Goal: Task Accomplishment & Management: Manage account settings

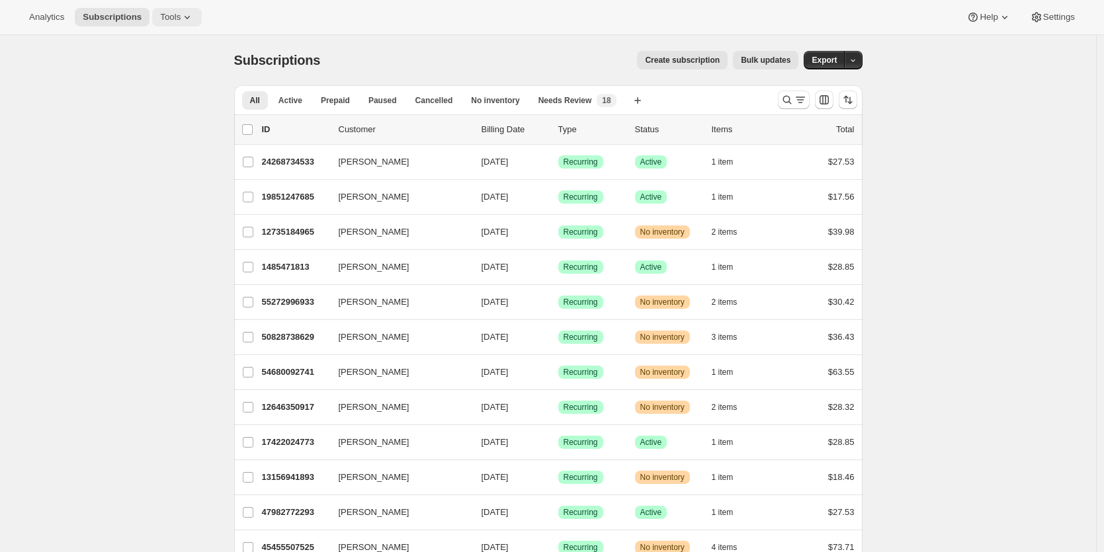
click at [181, 14] on span "Tools" at bounding box center [170, 17] width 21 height 11
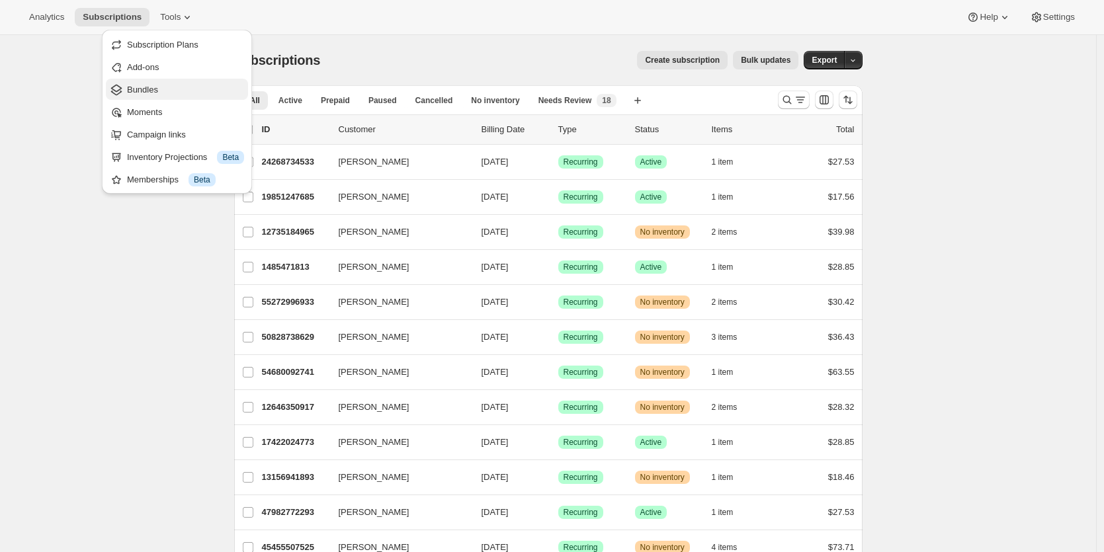
click at [166, 85] on span "Bundles" at bounding box center [185, 89] width 117 height 13
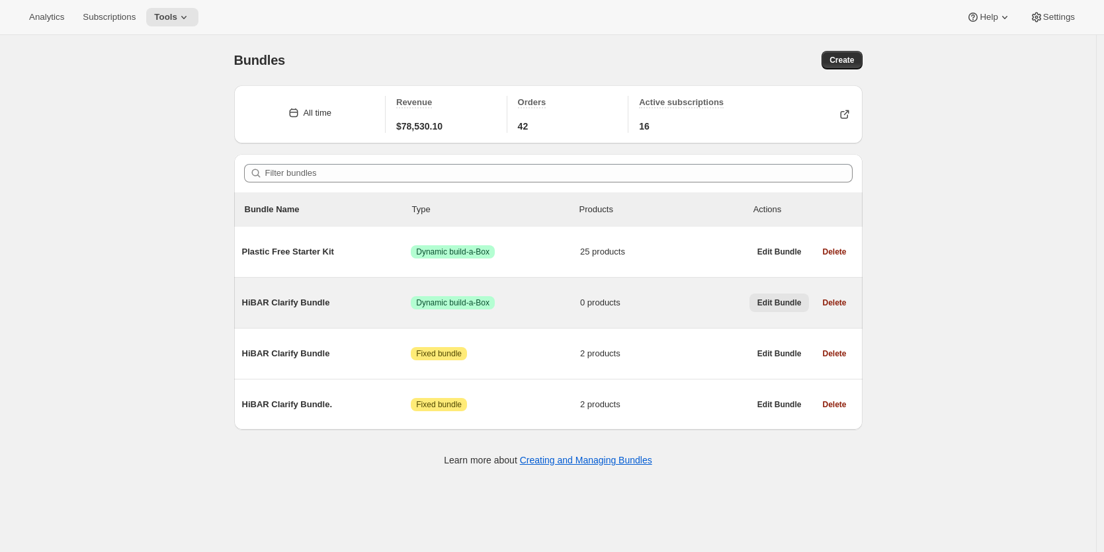
click at [768, 306] on span "Edit Bundle" at bounding box center [780, 303] width 44 height 11
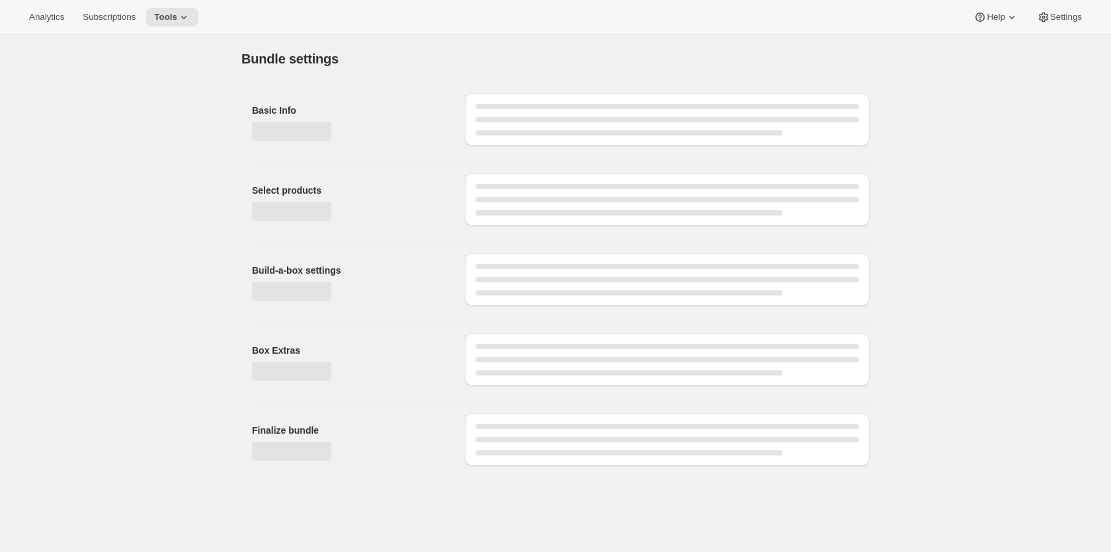
type input "HiBAR Clarify Bundle"
radio input "true"
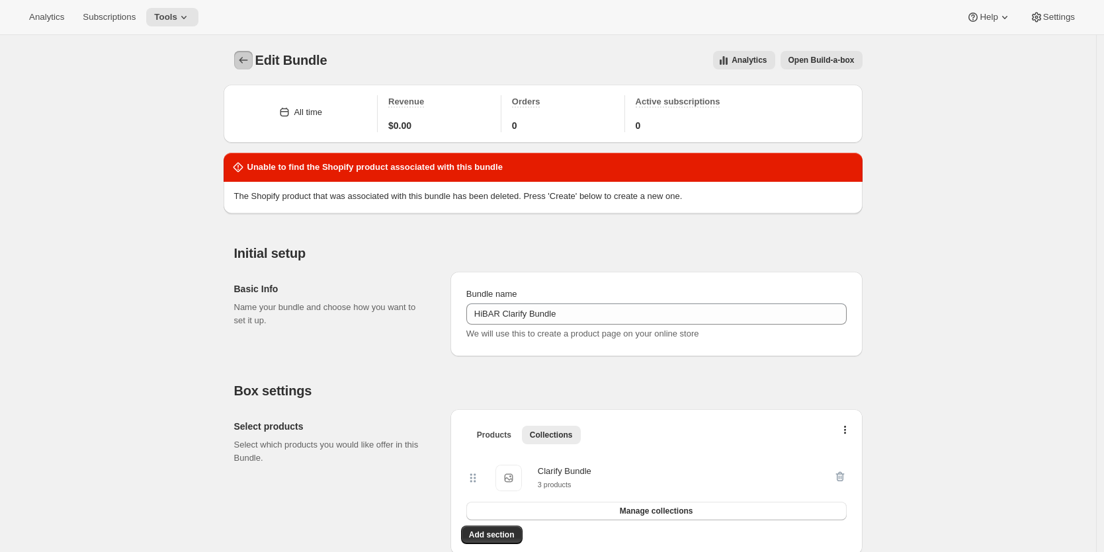
click at [250, 66] on icon "Bundles" at bounding box center [243, 60] width 13 height 13
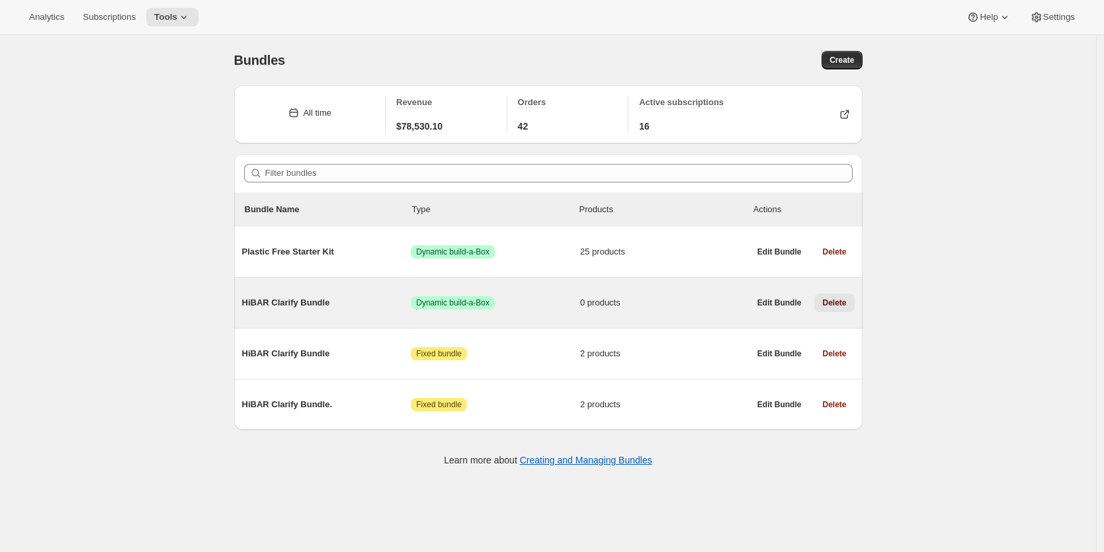
click at [840, 301] on span "Delete" at bounding box center [834, 303] width 24 height 11
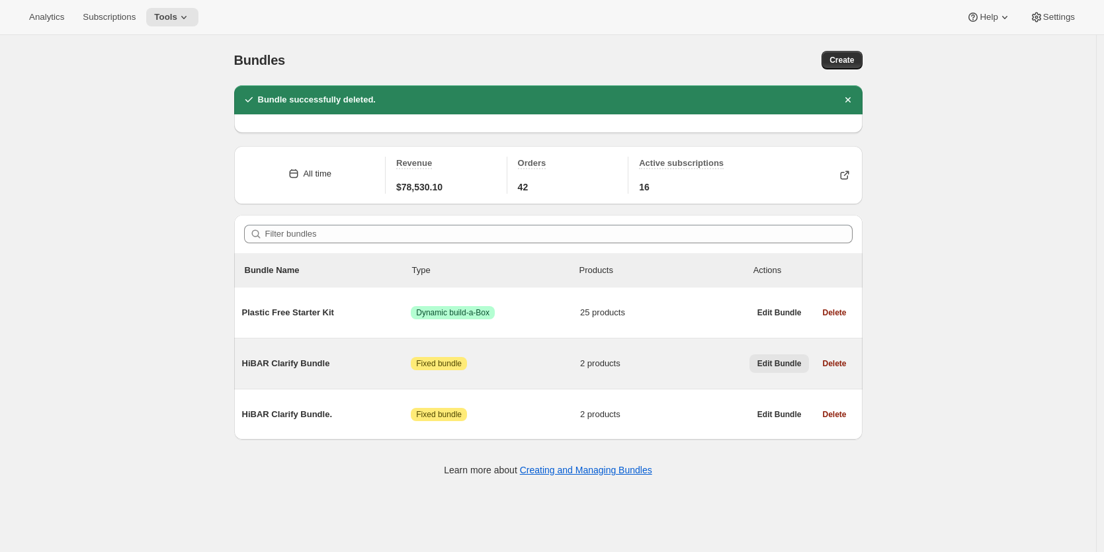
click at [793, 363] on span "Edit Bundle" at bounding box center [780, 364] width 44 height 11
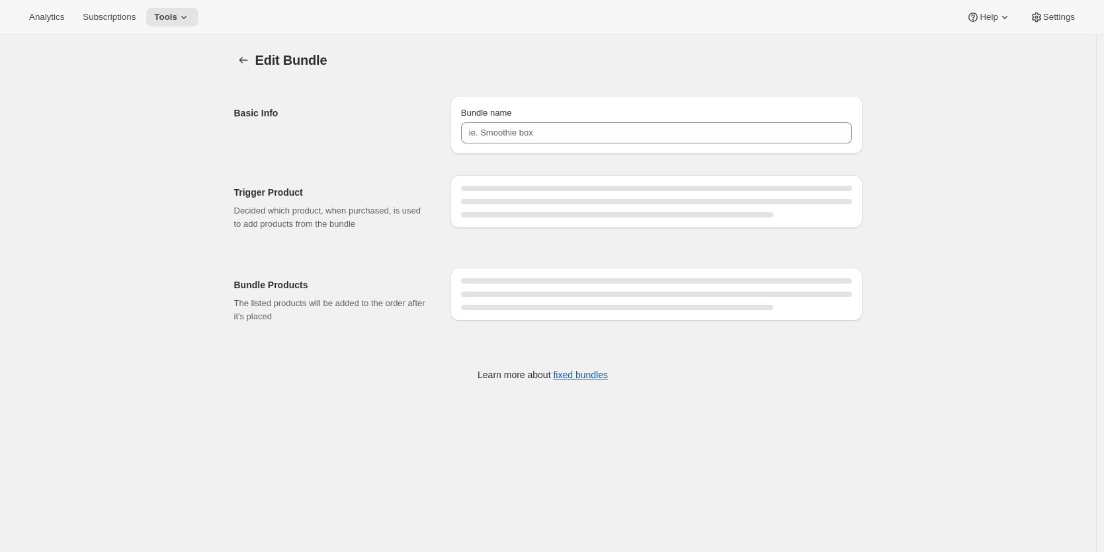
type input "HiBAR Clarify Bundle"
click at [564, 204] on div at bounding box center [656, 201] width 391 height 5
click at [243, 56] on icon "Bundles" at bounding box center [243, 60] width 13 height 13
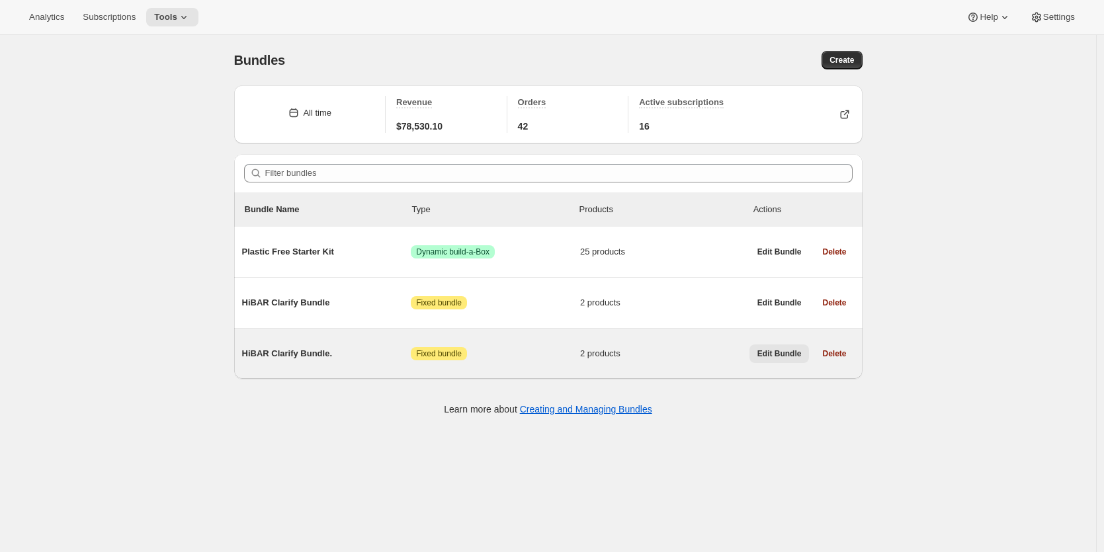
click at [773, 355] on span "Edit Bundle" at bounding box center [780, 354] width 44 height 11
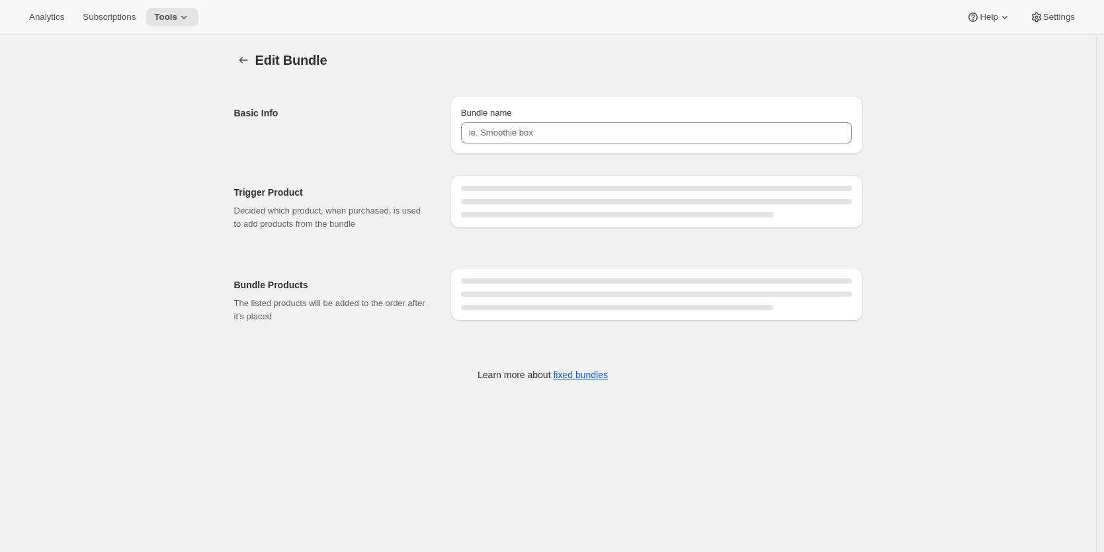
type input "HiBAR Clarify Bundle."
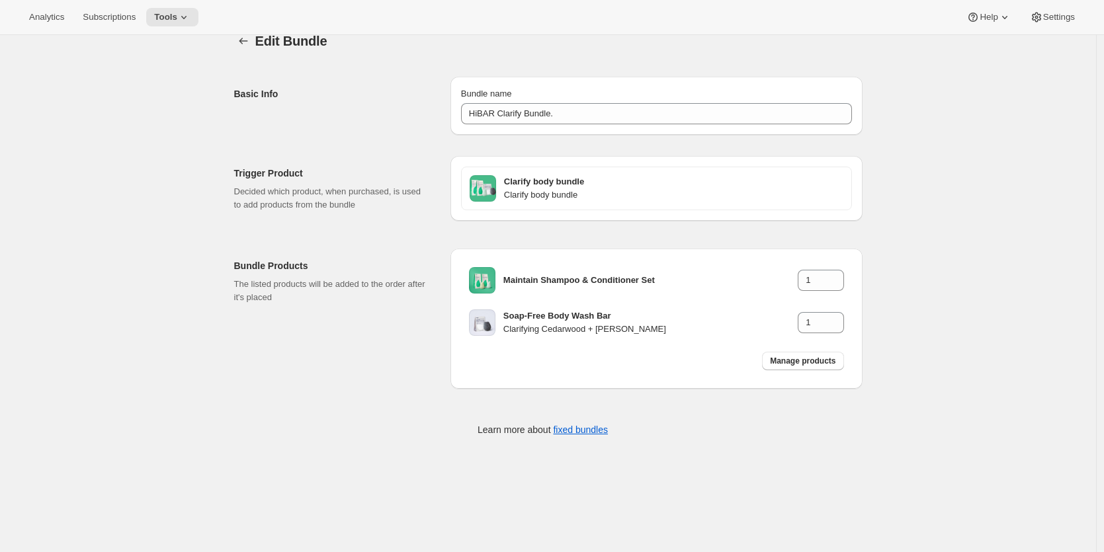
scroll to position [22, 0]
click at [177, 17] on span "Tools" at bounding box center [165, 17] width 23 height 11
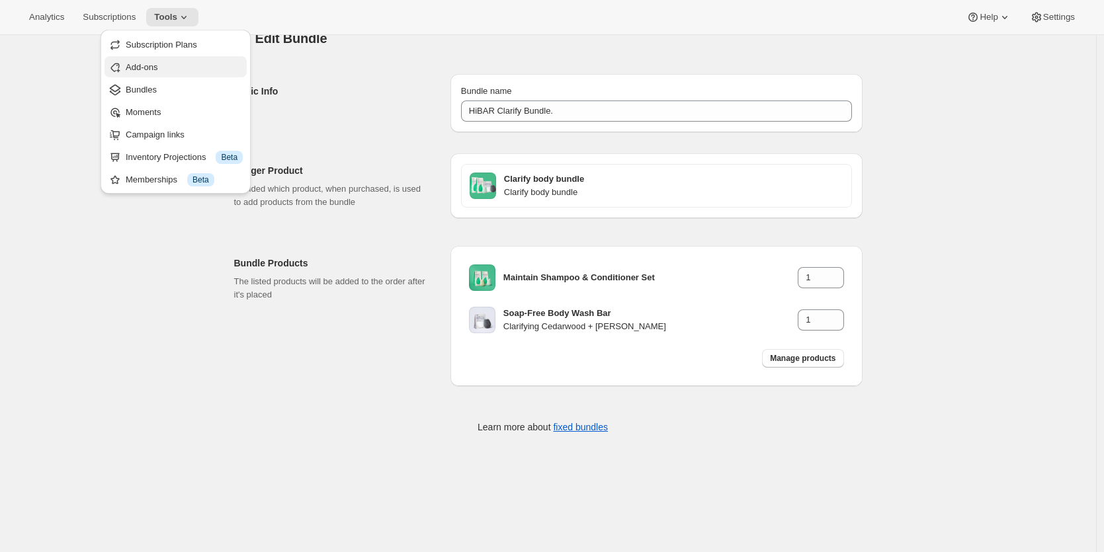
click at [169, 62] on span "Add-ons" at bounding box center [184, 67] width 117 height 13
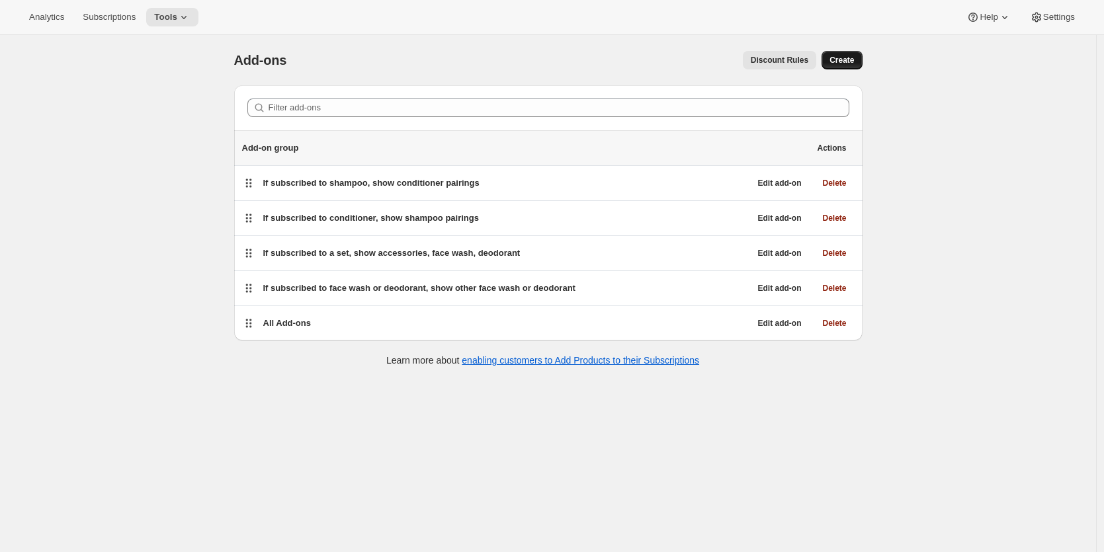
click at [837, 61] on span "Create" at bounding box center [842, 60] width 24 height 11
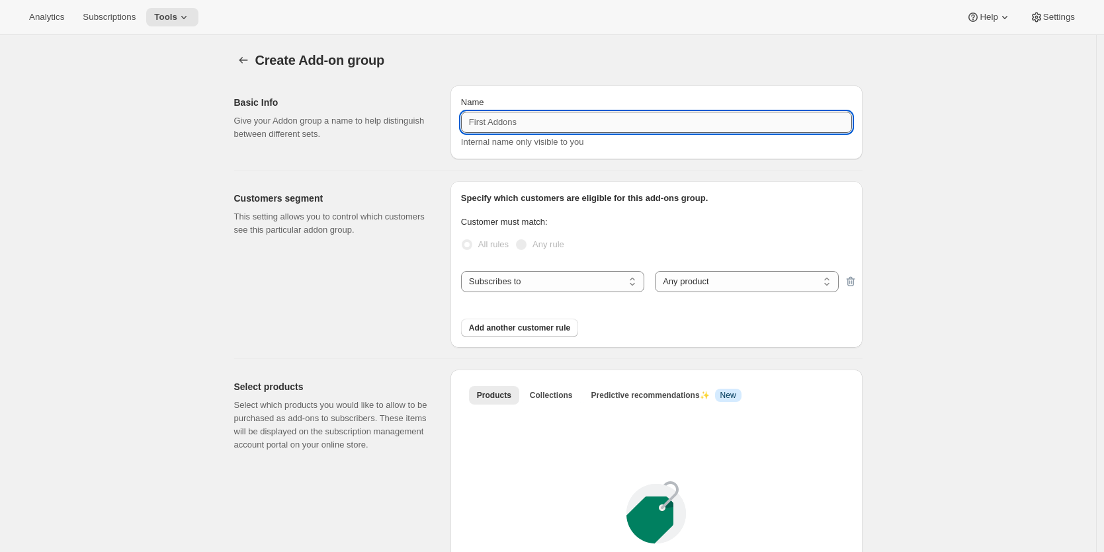
click at [503, 122] on input "Name" at bounding box center [656, 122] width 391 height 21
type input "Clarify Bundle"
click at [566, 284] on select "Subscribes to Shipping address is Customer tags" at bounding box center [552, 281] width 183 height 21
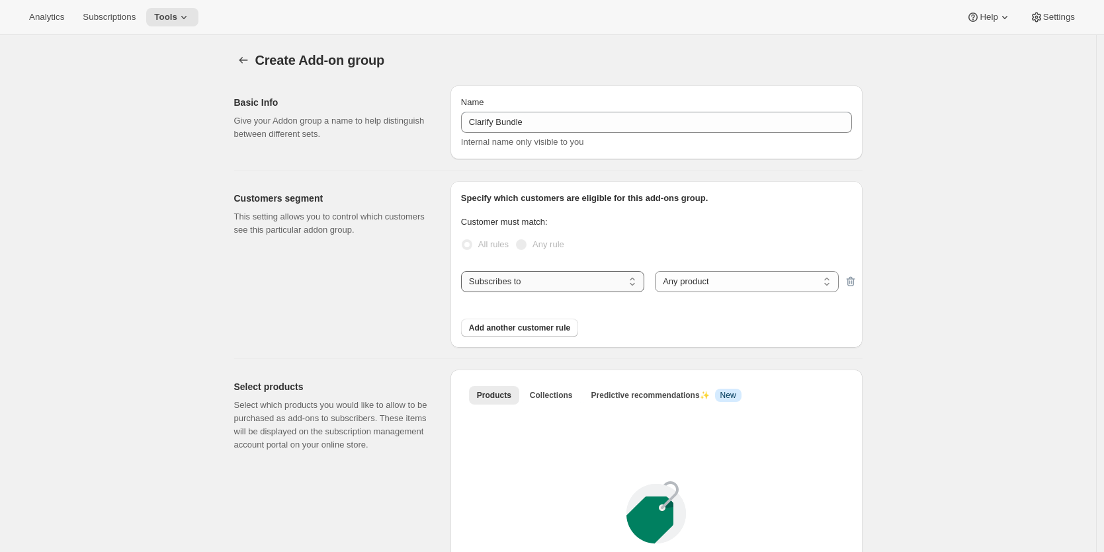
select select "localize"
click at [464, 271] on select "Subscribes to Shipping address is Customer tags" at bounding box center [552, 281] width 183 height 21
select select "insideOf"
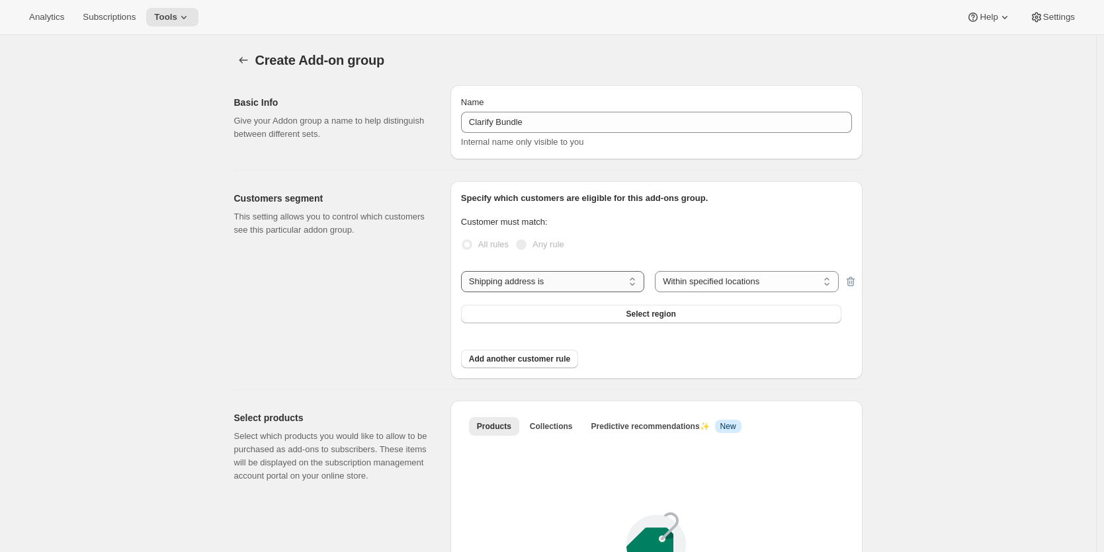
click at [554, 281] on select "Subscribes to Shipping address is Customer tags" at bounding box center [552, 281] width 183 height 21
select select "subscribe"
click at [464, 271] on select "Subscribes to Shipping address is Customer tags" at bounding box center [552, 281] width 183 height 21
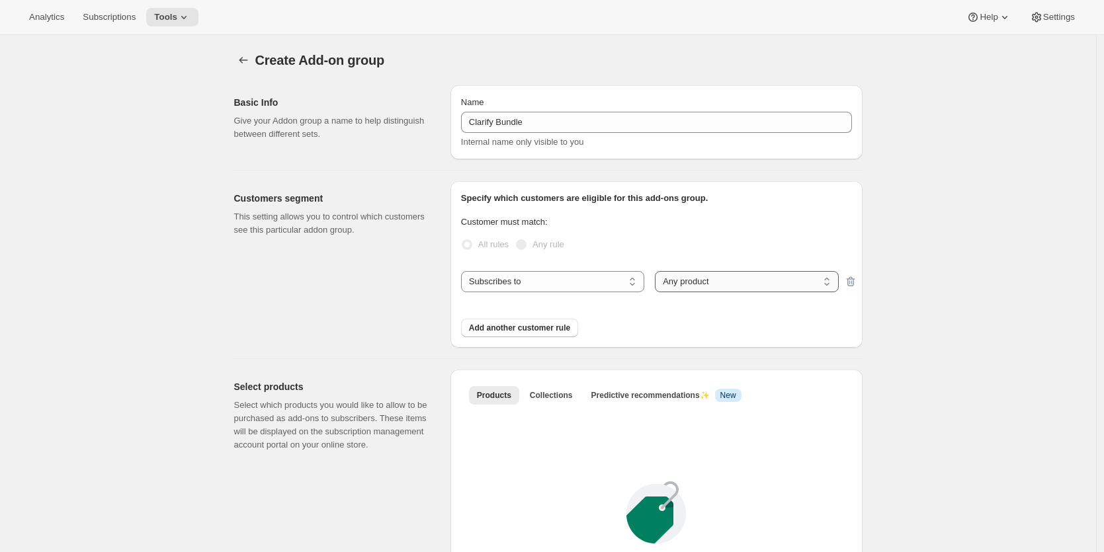
click at [733, 282] on select "Any product Specific products Specific product variants" at bounding box center [746, 281] width 183 height 21
select select "selectedProducts"
click at [658, 271] on select "Any product Specific products Specific product variants" at bounding box center [746, 281] width 183 height 21
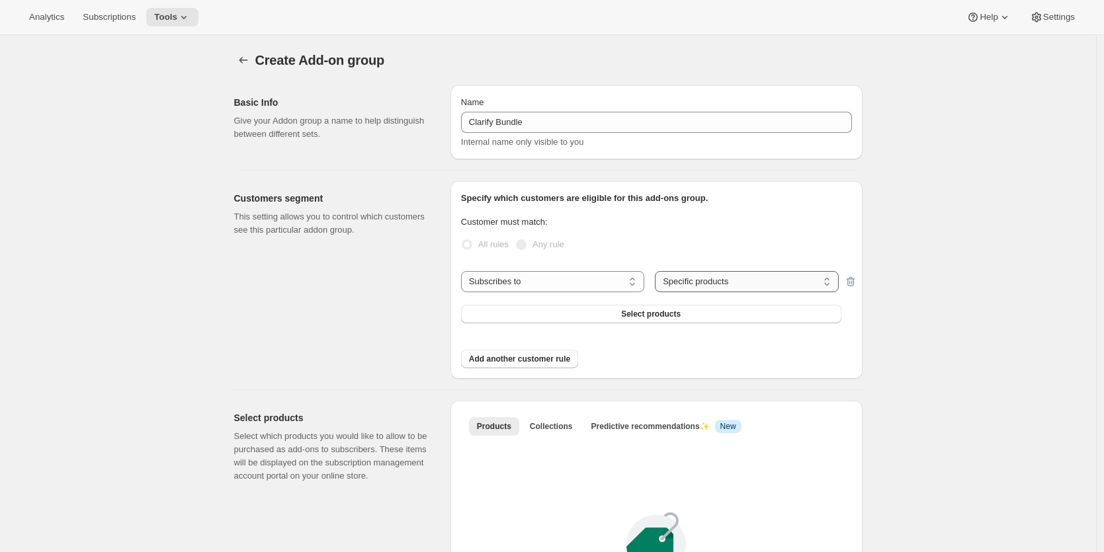
click at [683, 281] on select "Any product Specific products Specific product variants" at bounding box center [746, 281] width 183 height 21
click at [658, 271] on select "Any product Specific products Specific product variants" at bounding box center [746, 281] width 183 height 21
click at [647, 312] on span "Select products" at bounding box center [651, 314] width 60 height 11
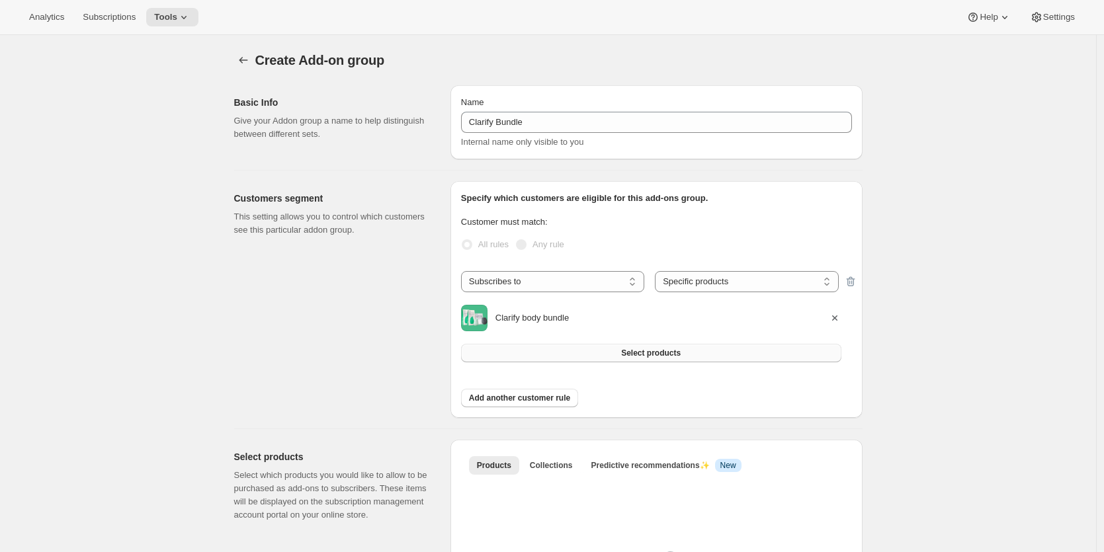
click at [669, 359] on button "Select products" at bounding box center [651, 353] width 380 height 19
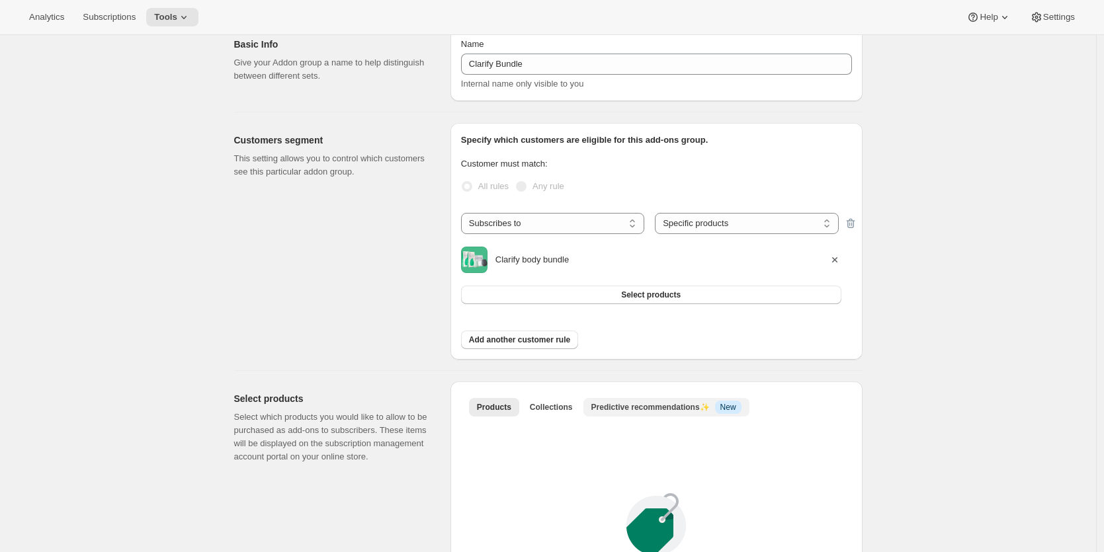
scroll to position [61, 0]
click at [561, 410] on span "Collections" at bounding box center [551, 405] width 43 height 11
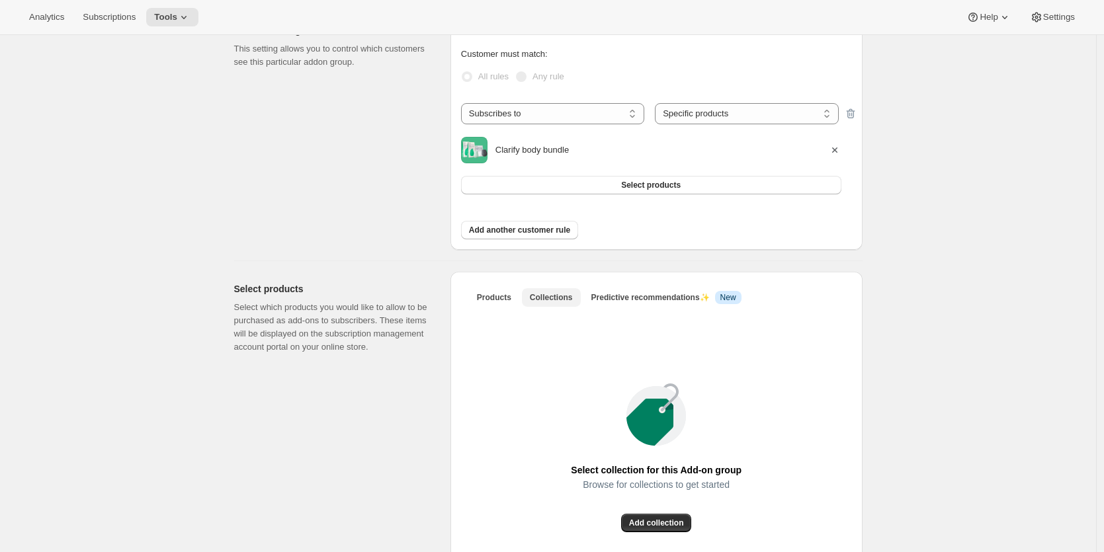
scroll to position [228, 0]
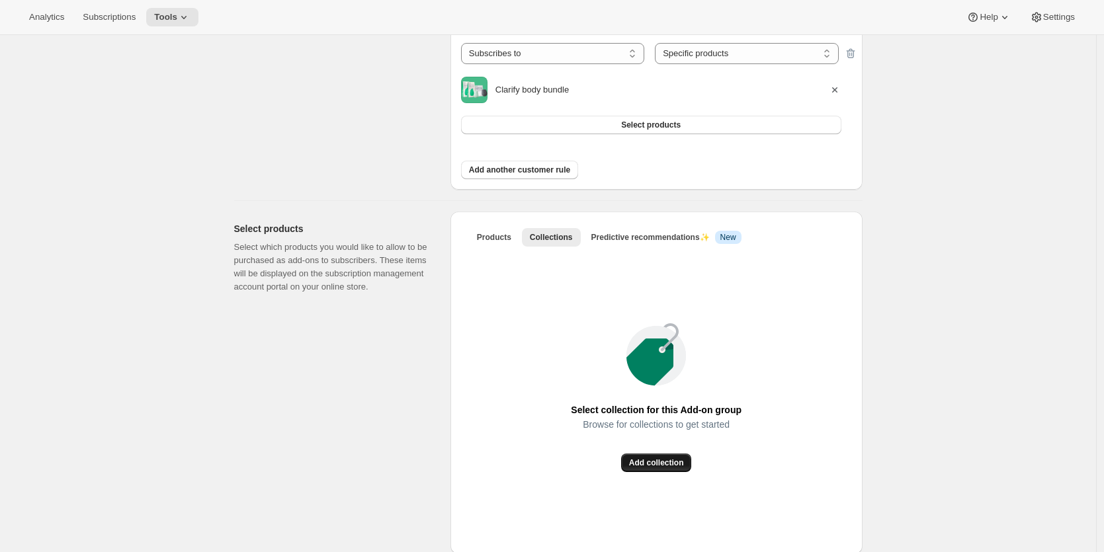
click at [664, 466] on span "Add collection" at bounding box center [656, 463] width 55 height 11
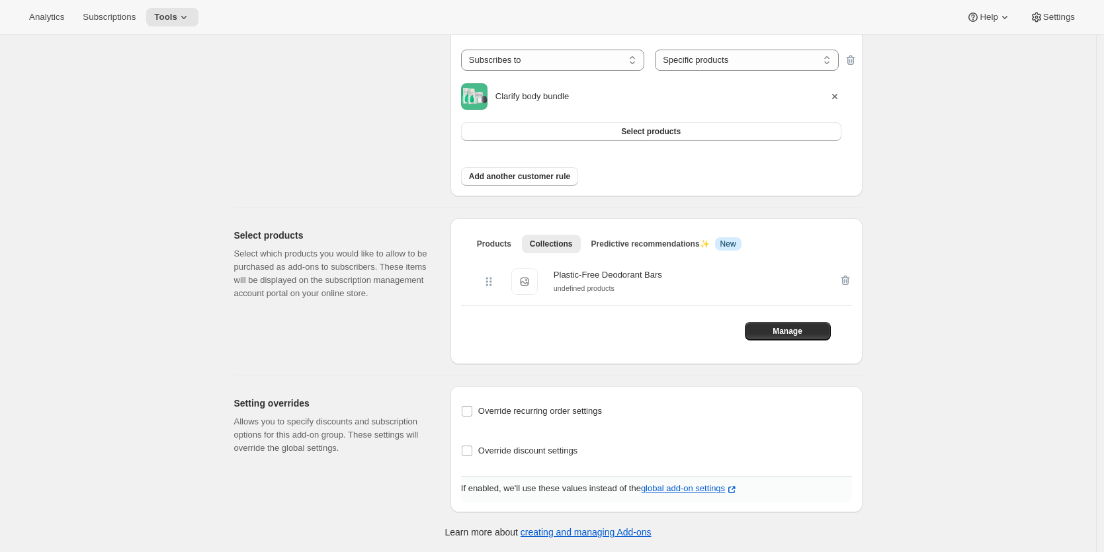
scroll to position [0, 0]
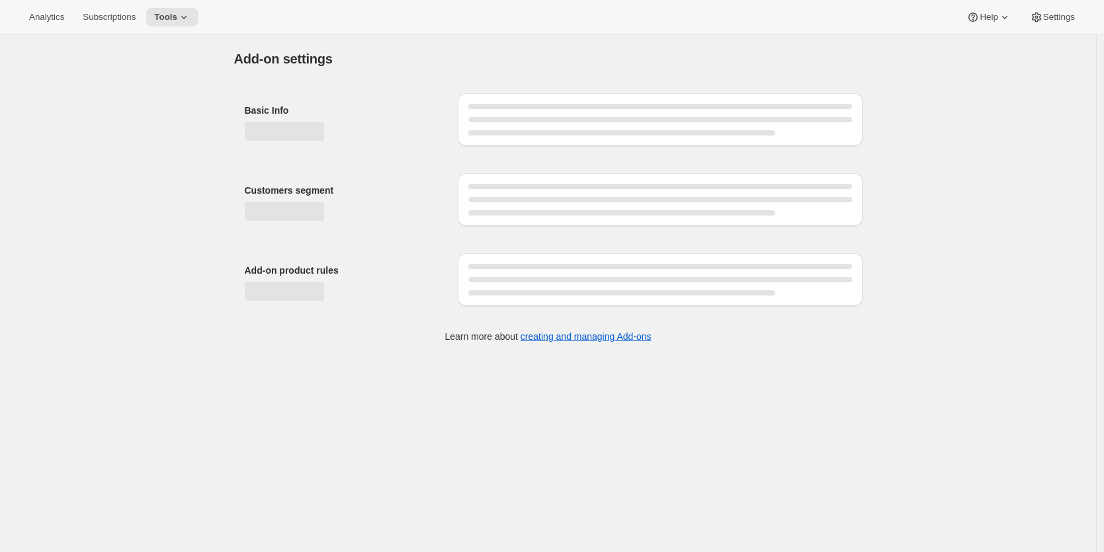
select select "selectedProducts"
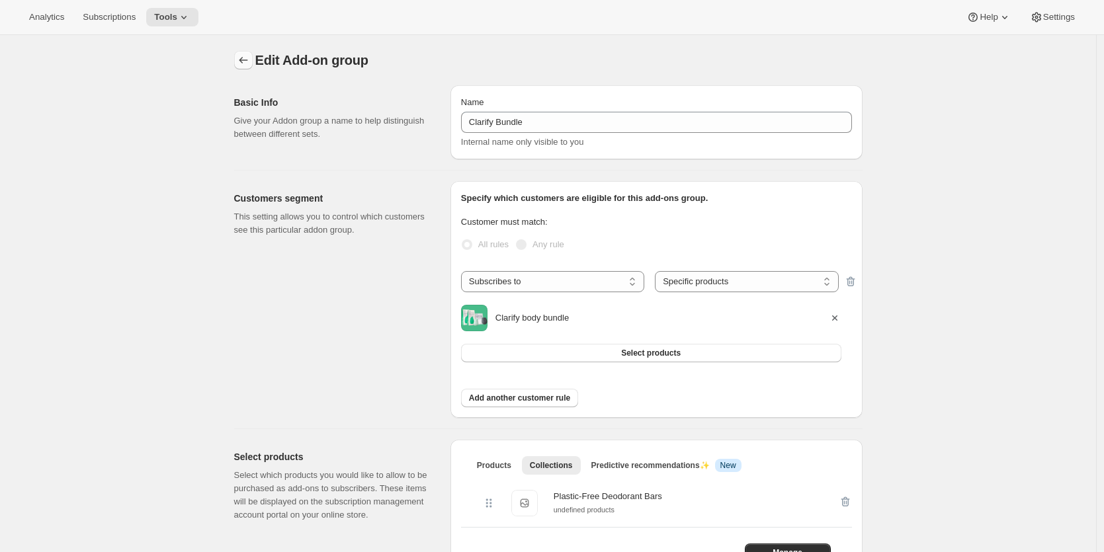
click at [247, 64] on icon "Addon groups" at bounding box center [243, 60] width 13 height 13
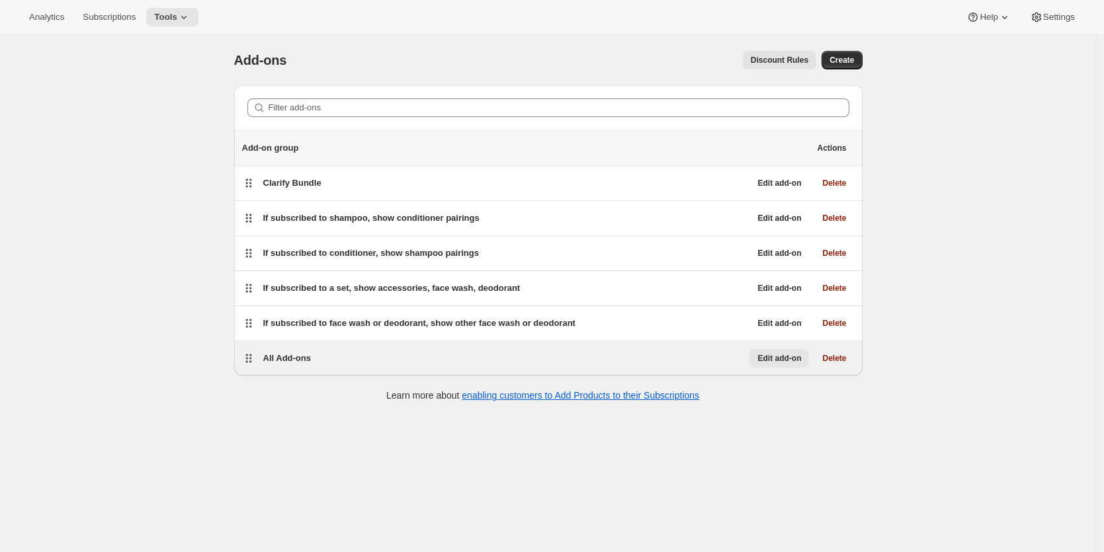
click at [783, 359] on span "Edit add-on" at bounding box center [780, 358] width 44 height 11
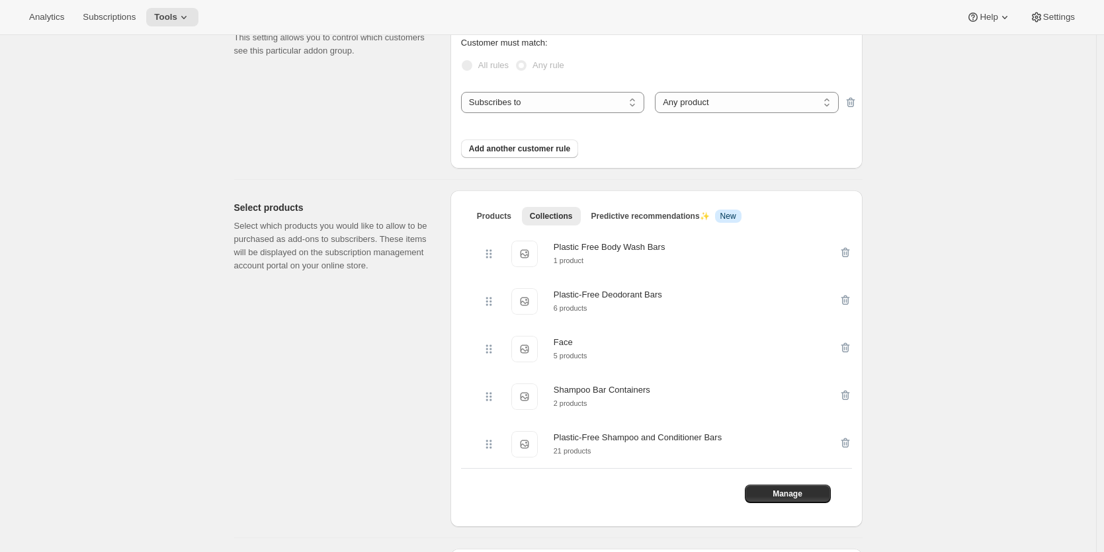
scroll to position [191, 0]
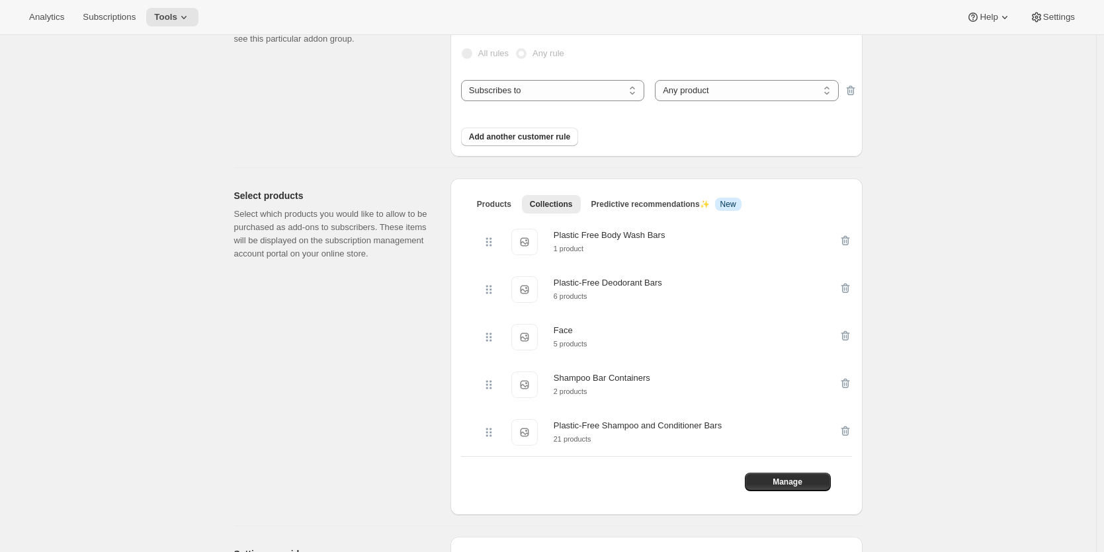
click at [578, 237] on div "Plastic Free Body Wash Bars" at bounding box center [610, 235] width 112 height 13
click at [622, 252] on div "1 product" at bounding box center [610, 248] width 112 height 13
click at [780, 484] on span "Manage" at bounding box center [788, 482] width 30 height 11
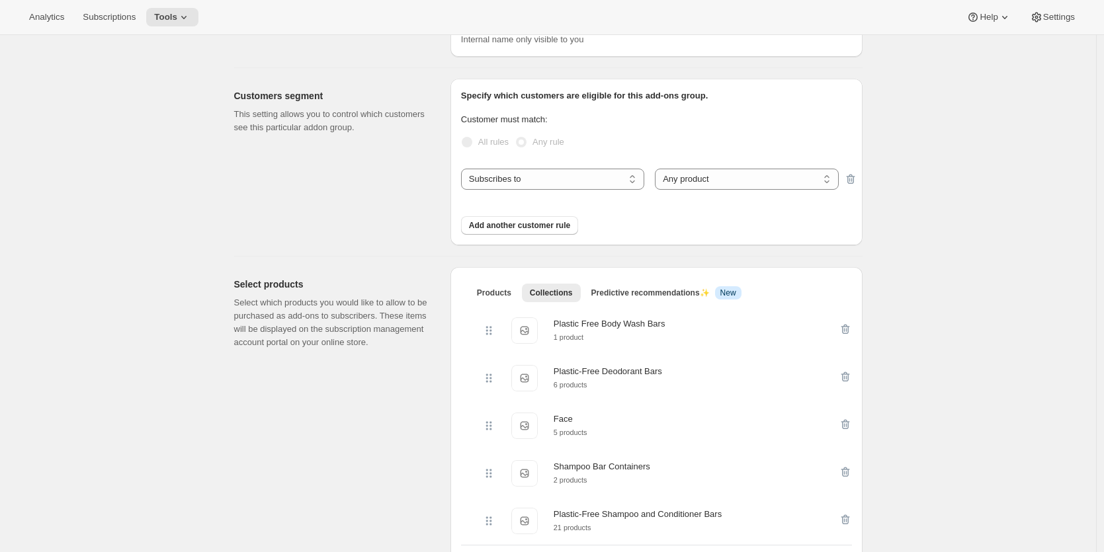
scroll to position [0, 0]
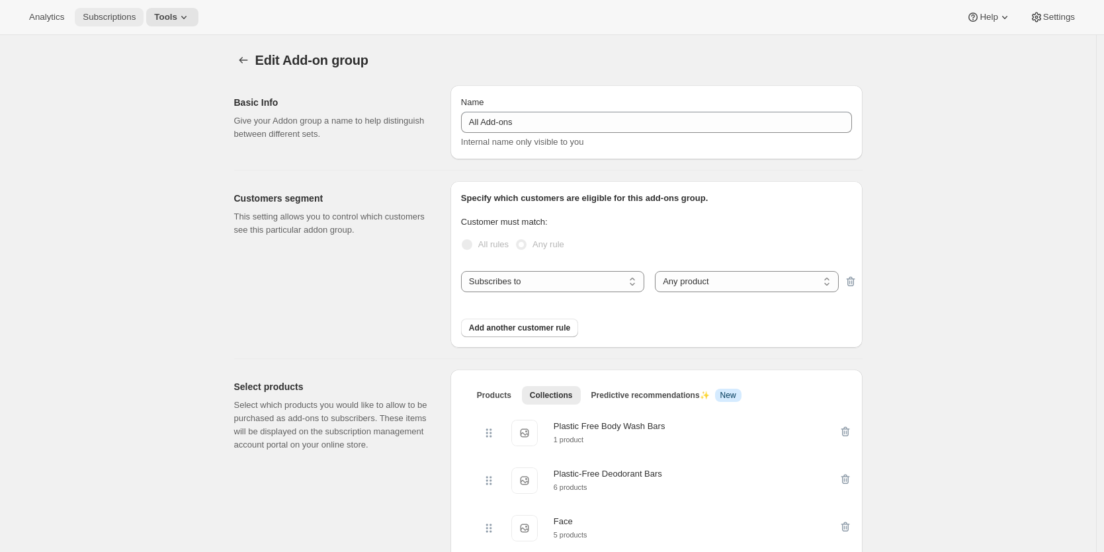
click at [127, 17] on span "Subscriptions" at bounding box center [109, 17] width 53 height 11
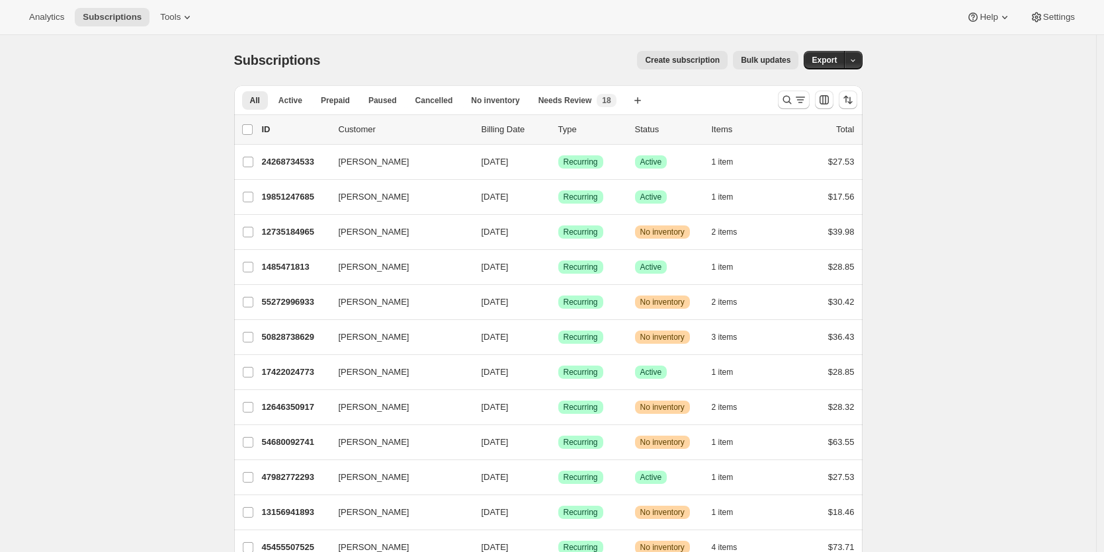
click at [679, 62] on span "Create subscription" at bounding box center [682, 60] width 75 height 11
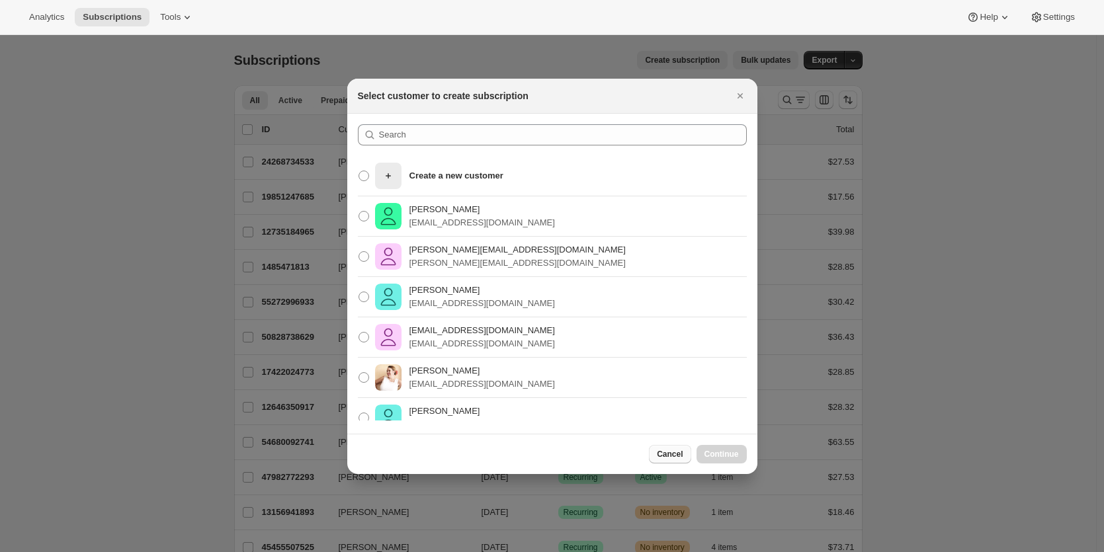
click at [674, 453] on span "Cancel" at bounding box center [670, 454] width 26 height 11
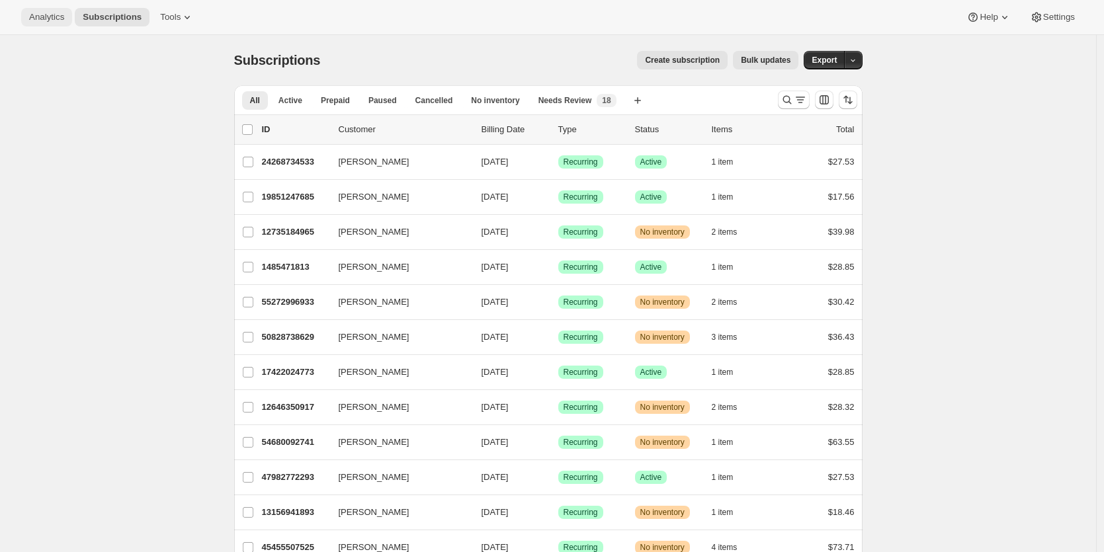
click at [52, 18] on span "Analytics" at bounding box center [46, 17] width 35 height 11
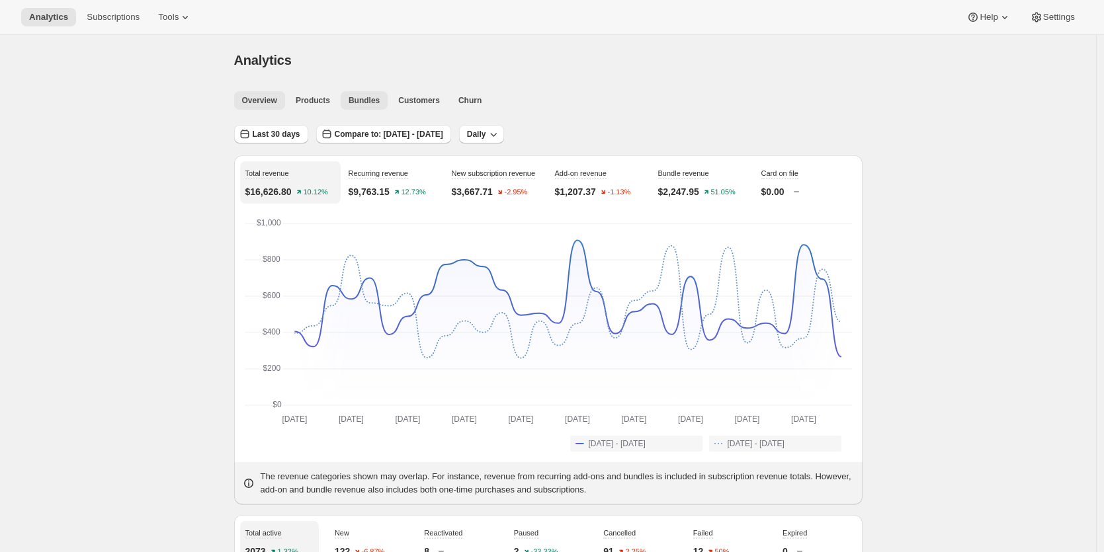
click at [378, 101] on span "Bundles" at bounding box center [364, 100] width 31 height 11
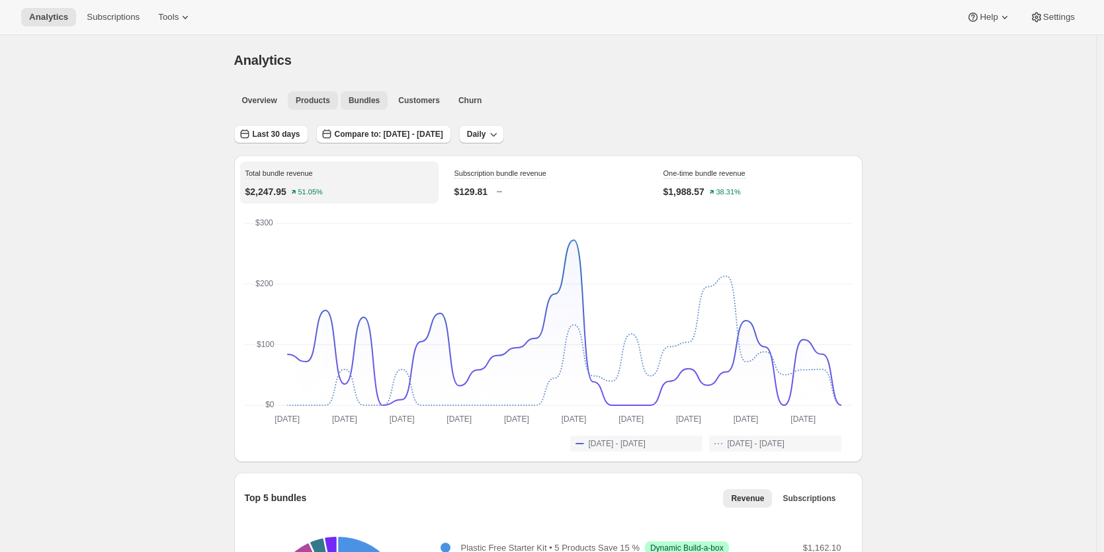
click at [325, 99] on span "Products" at bounding box center [313, 100] width 34 height 11
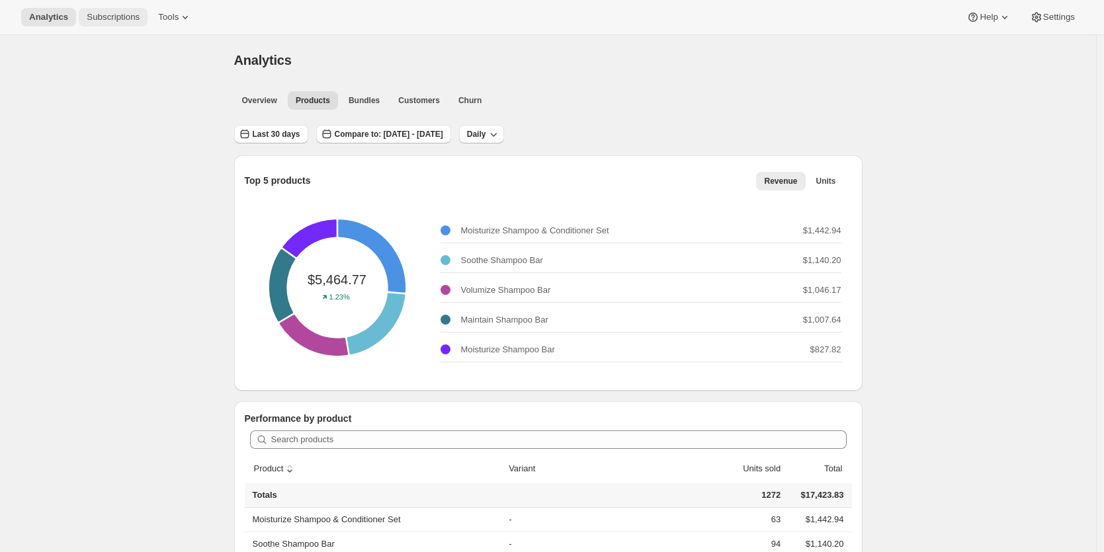
click at [93, 18] on span "Subscriptions" at bounding box center [113, 17] width 53 height 11
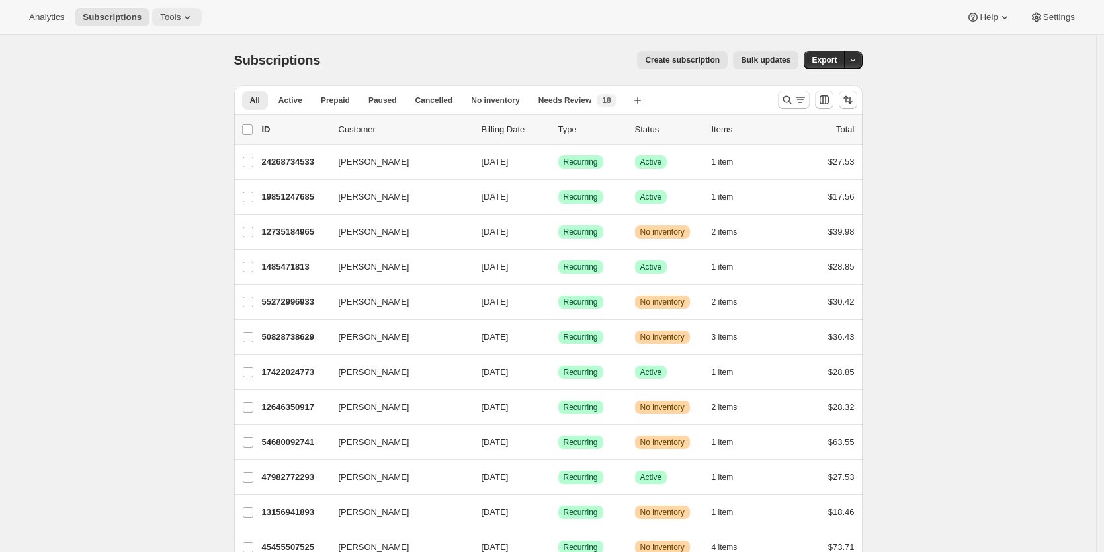
click at [173, 17] on span "Tools" at bounding box center [170, 17] width 21 height 11
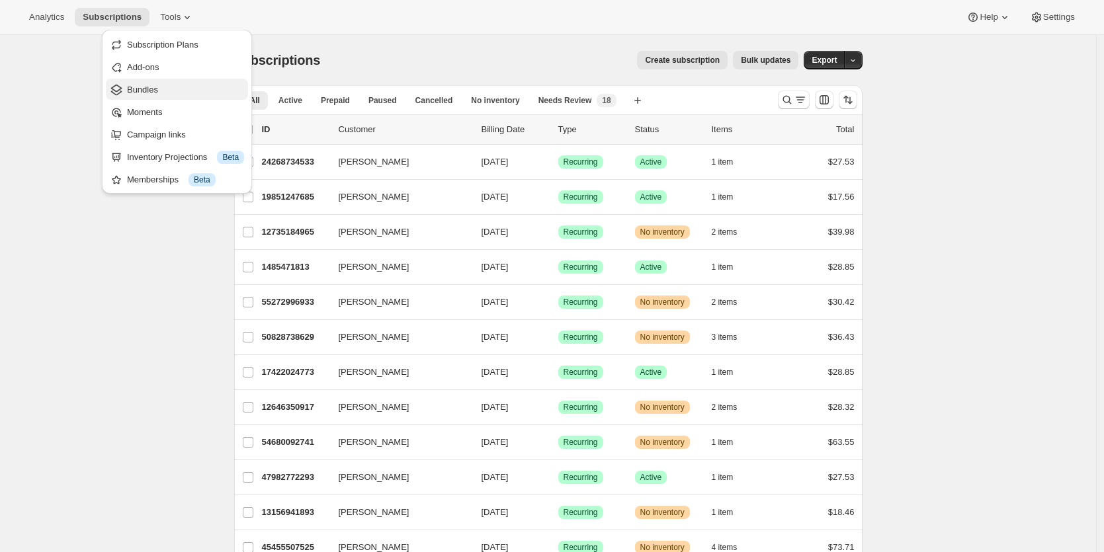
click at [173, 89] on span "Bundles" at bounding box center [185, 89] width 117 height 13
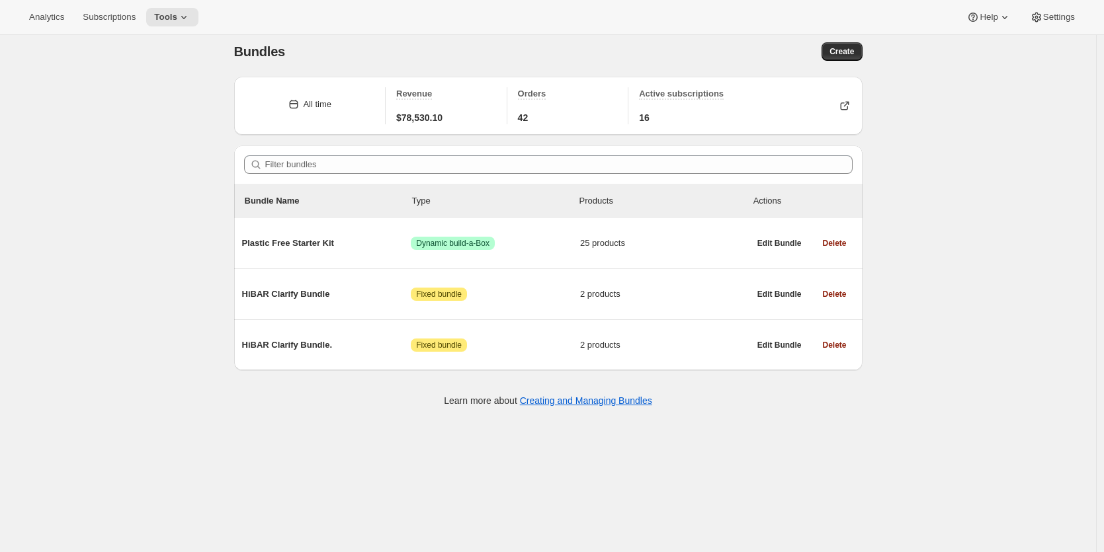
scroll to position [16, 0]
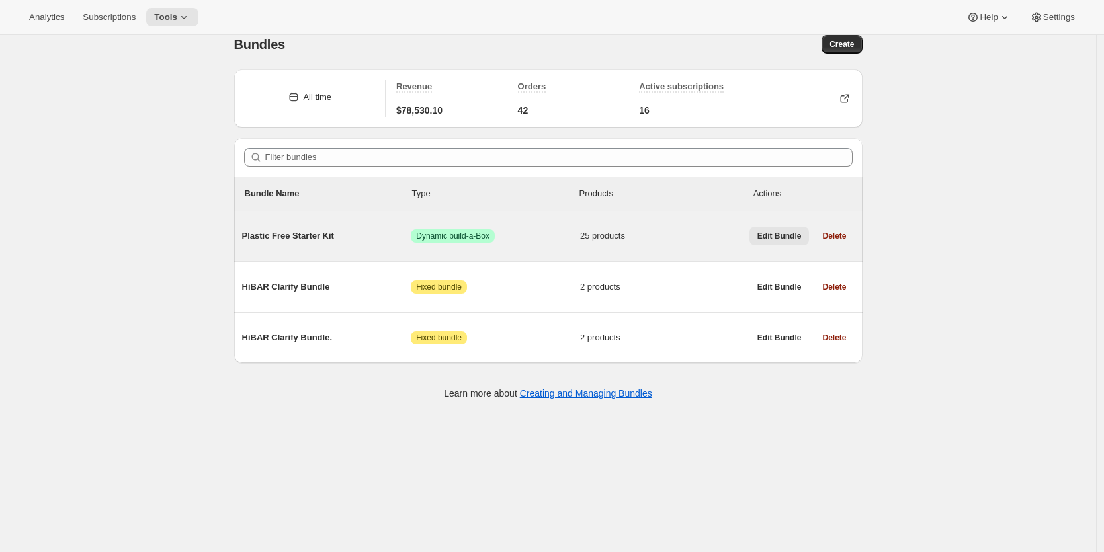
click at [765, 240] on span "Edit Bundle" at bounding box center [780, 236] width 44 height 11
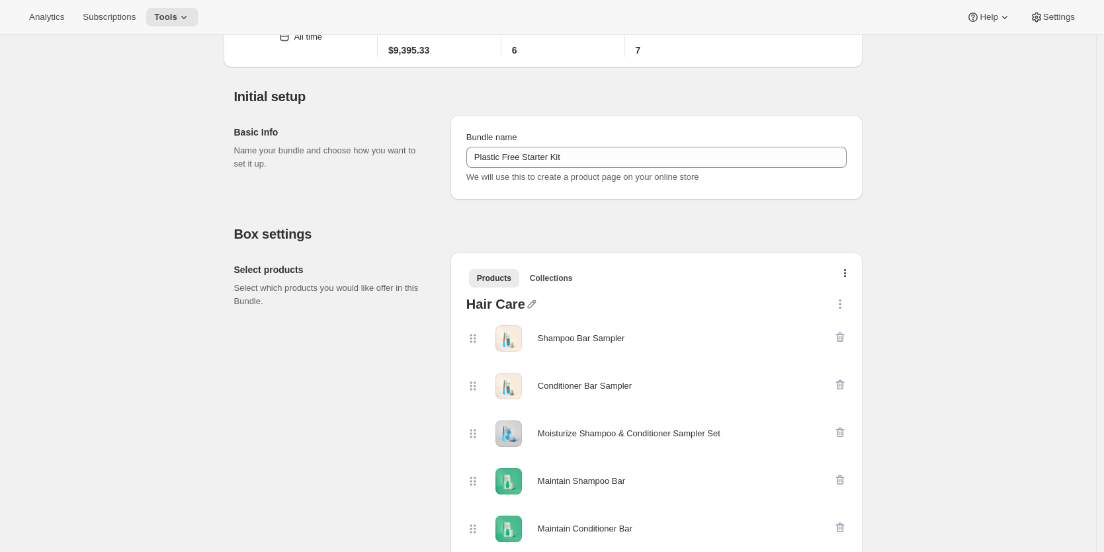
scroll to position [79, 0]
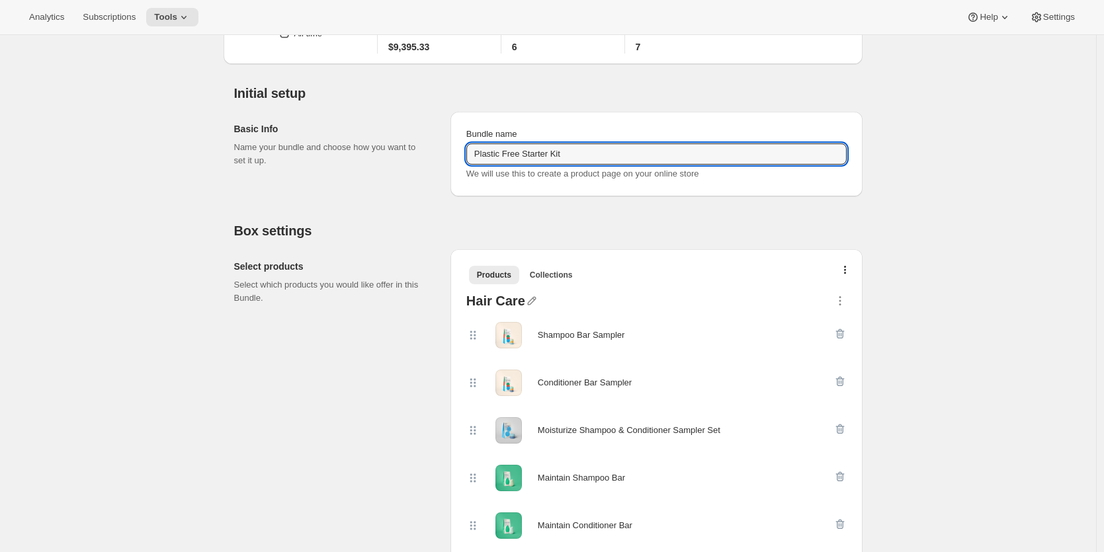
drag, startPoint x: 600, startPoint y: 152, endPoint x: 457, endPoint y: 153, distance: 142.9
click at [457, 153] on div "Bundle name Plastic Free Starter Kit We will use this to create a product page …" at bounding box center [657, 154] width 412 height 85
type input "Build A Bundle"
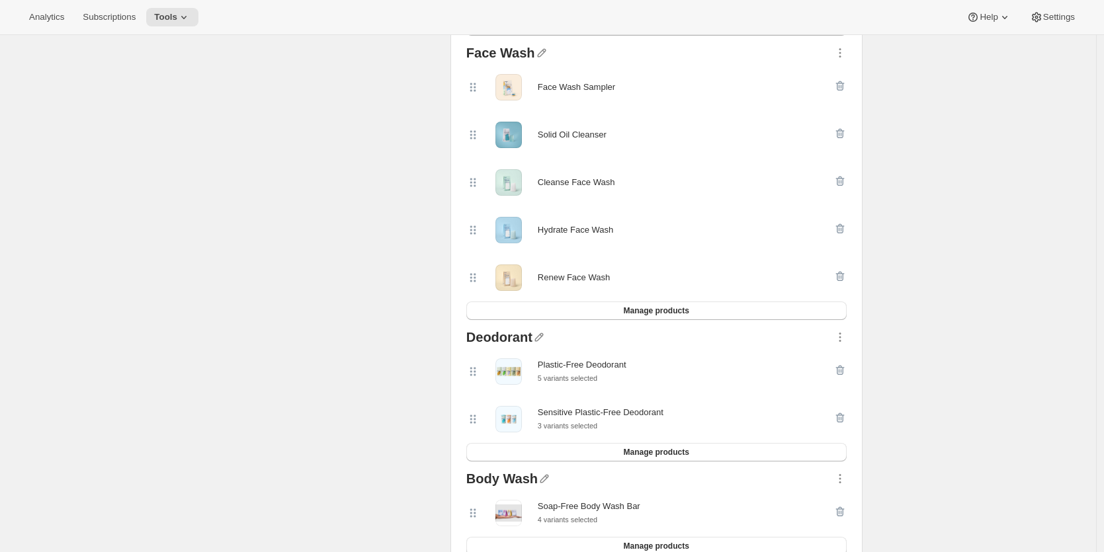
scroll to position [1278, 0]
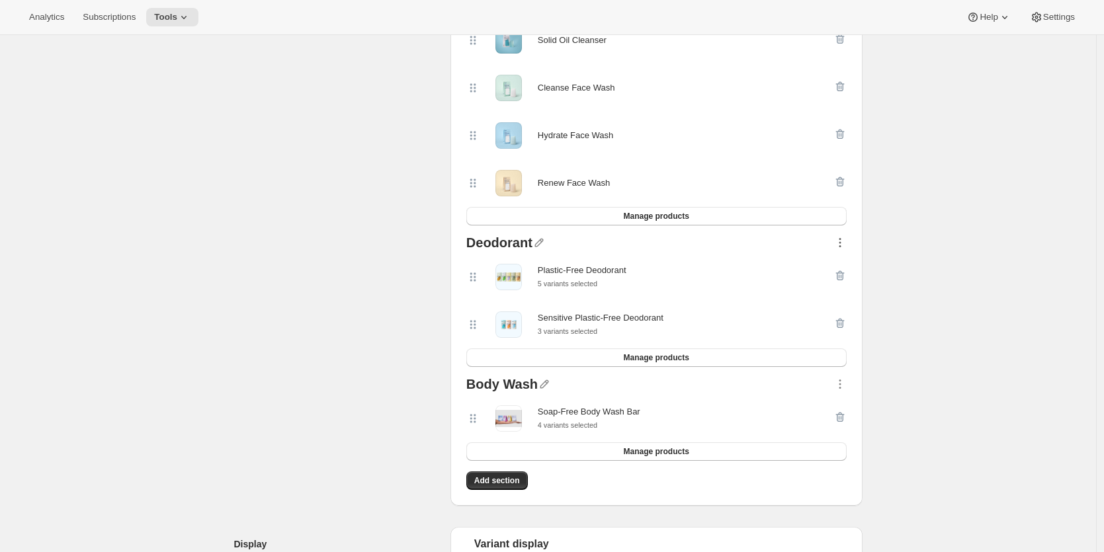
click at [844, 241] on icon "button" at bounding box center [840, 242] width 13 height 13
click at [853, 297] on span "Move up" at bounding box center [842, 294] width 60 height 13
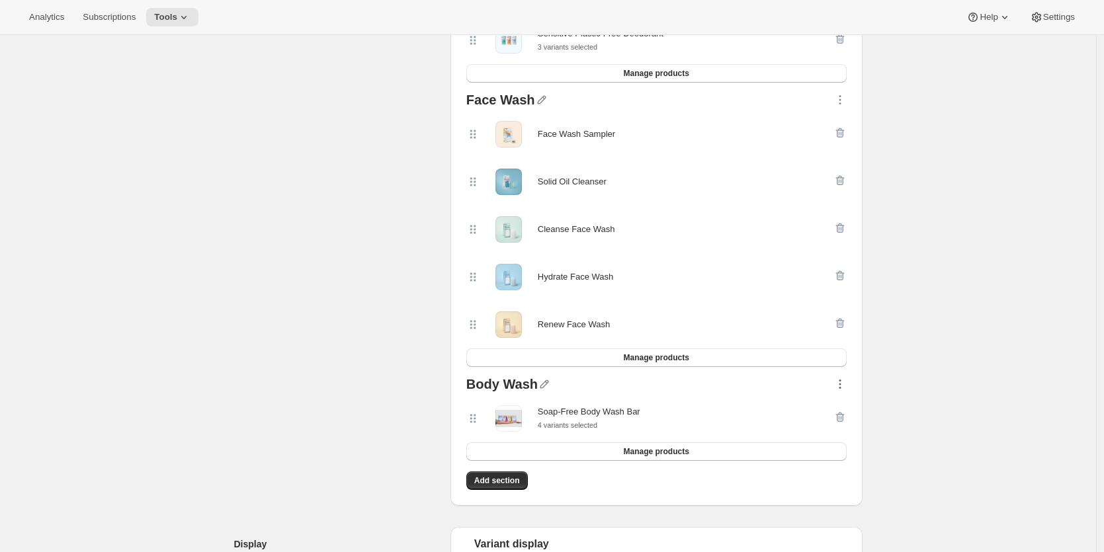
click at [845, 384] on icon "button" at bounding box center [840, 384] width 13 height 13
click at [847, 431] on span "Move up" at bounding box center [842, 436] width 60 height 13
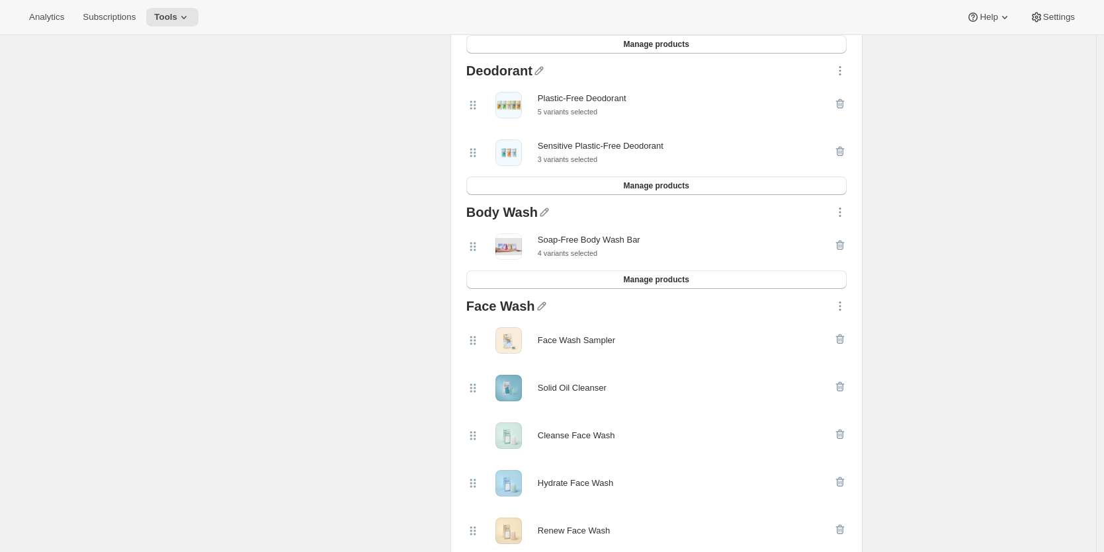
scroll to position [1159, 0]
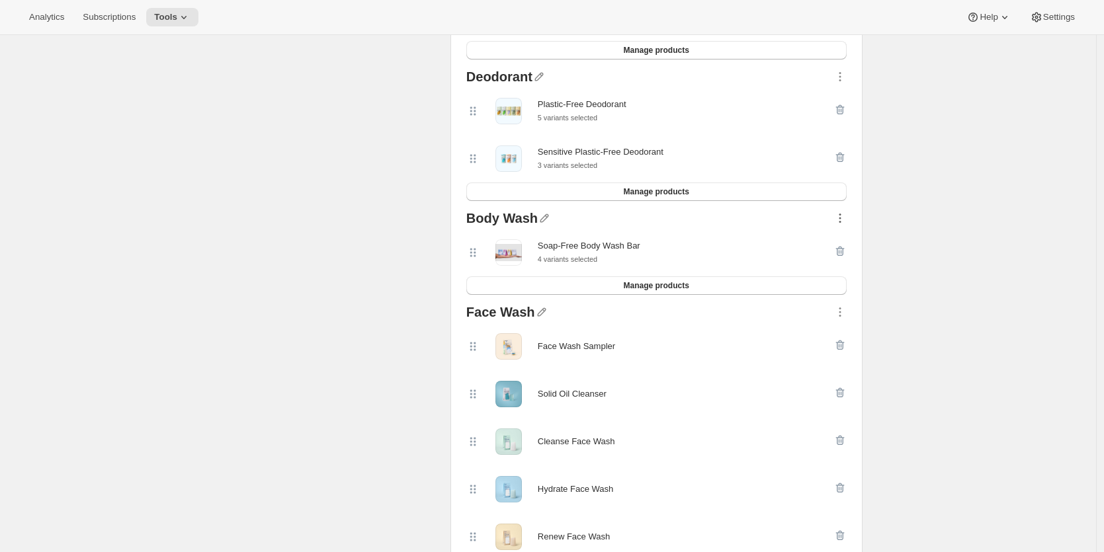
click at [841, 218] on icon "button" at bounding box center [840, 219] width 2 height 2
click at [894, 196] on div "Edit Bundle. This page is ready Edit Bundle Analytics Open Build-a-box More act…" at bounding box center [548, 311] width 1096 height 2871
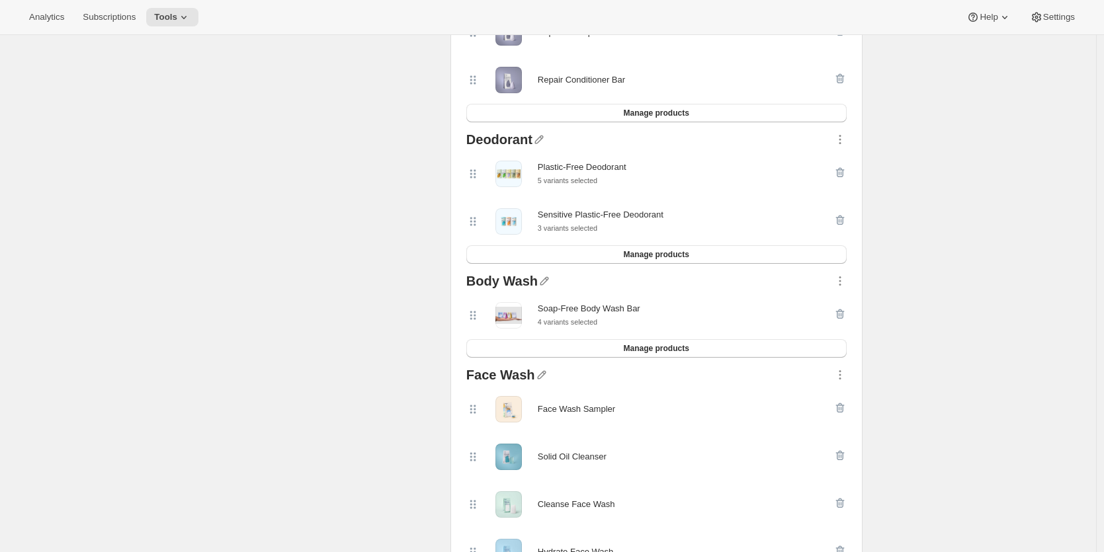
scroll to position [1102, 0]
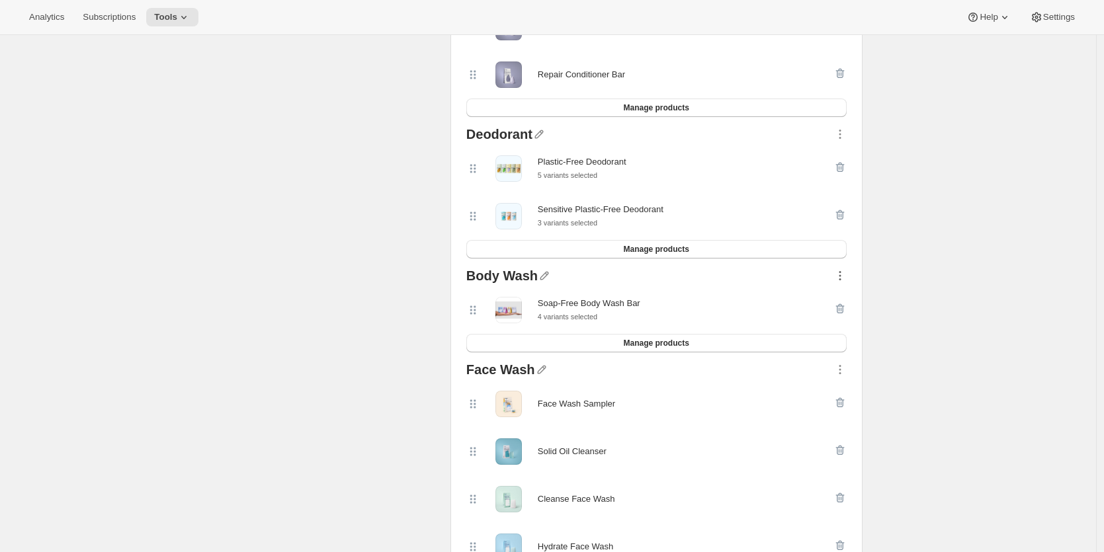
click at [844, 277] on icon "button" at bounding box center [840, 275] width 13 height 13
click at [853, 311] on span "Move to top" at bounding box center [834, 306] width 45 height 10
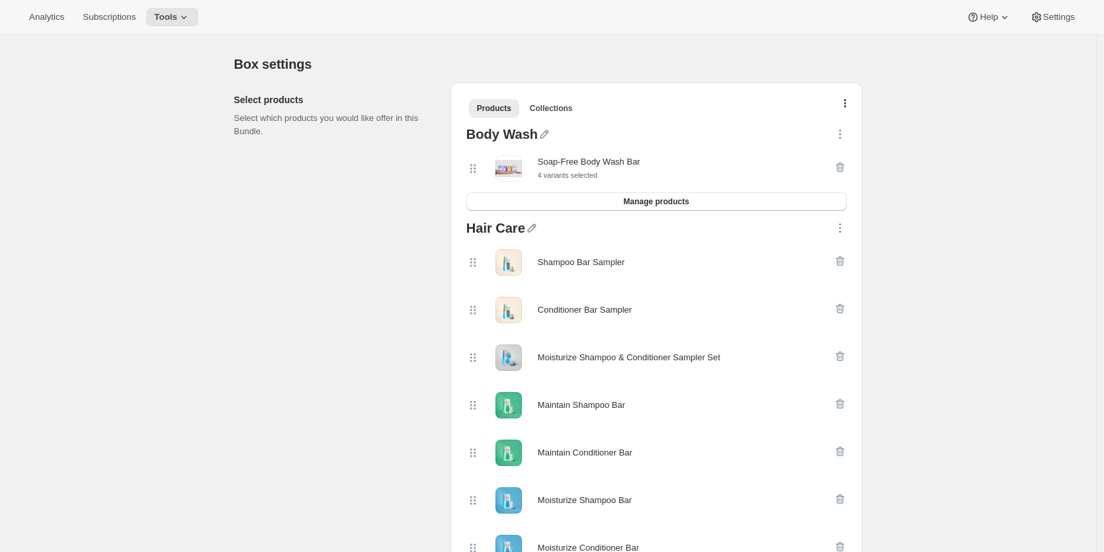
scroll to position [291, 0]
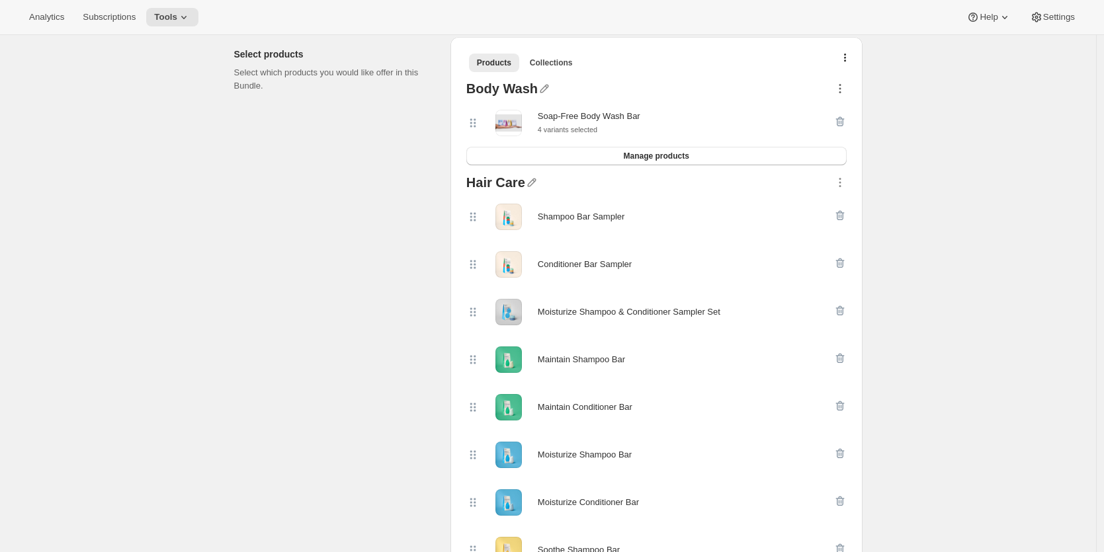
click at [845, 91] on icon "button" at bounding box center [840, 88] width 13 height 13
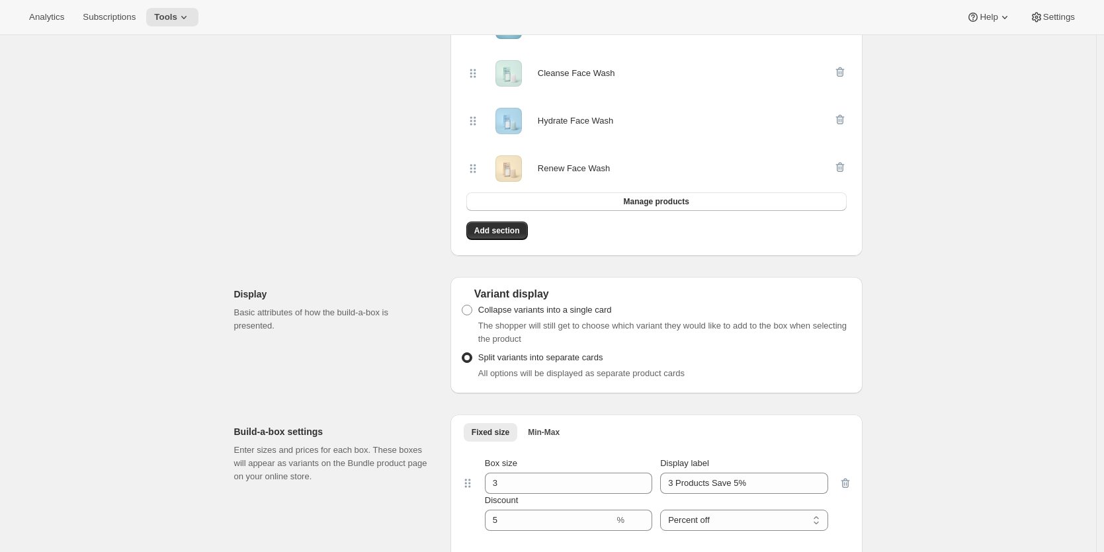
scroll to position [1599, 0]
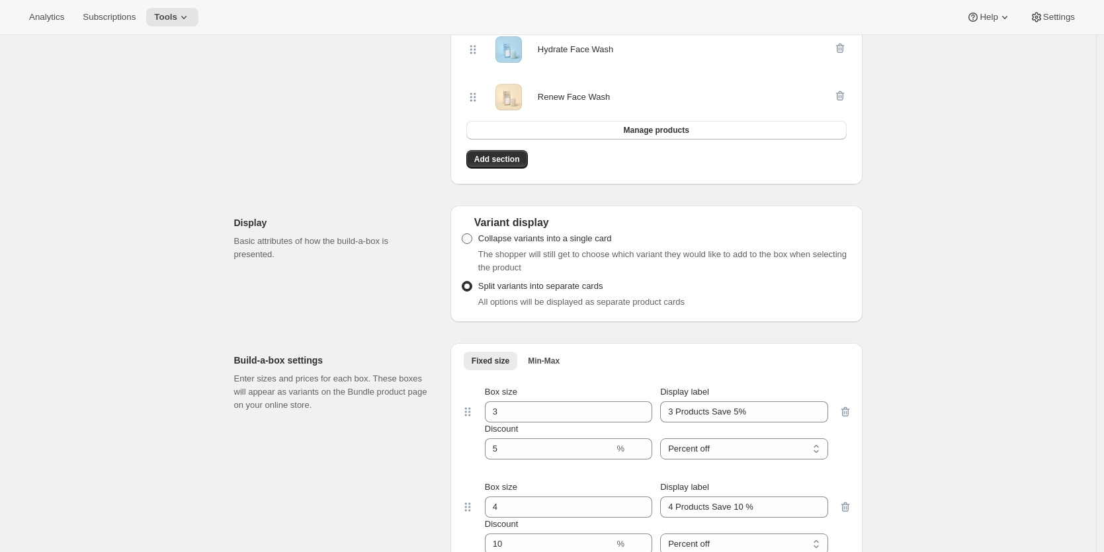
click at [468, 238] on span at bounding box center [467, 239] width 11 height 11
click at [462, 234] on input "Collapse variants into a single card" at bounding box center [462, 234] width 1 height 1
radio input "true"
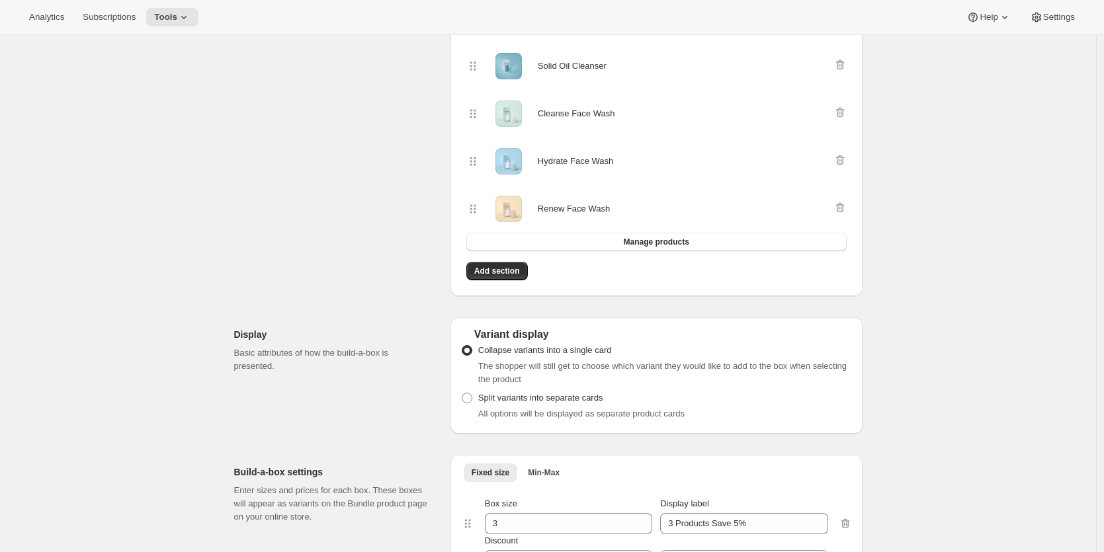
scroll to position [1524, 0]
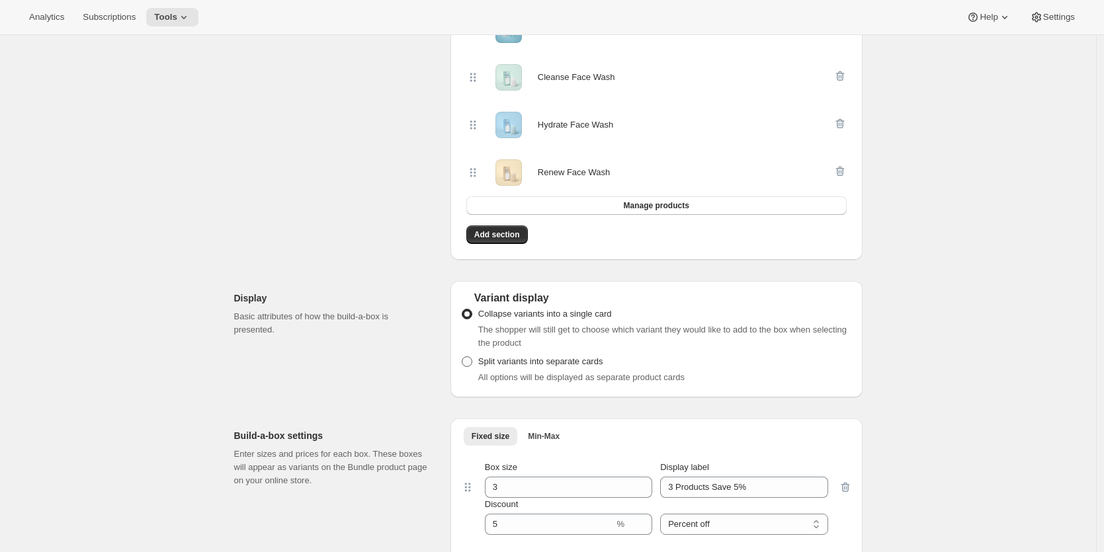
click at [472, 358] on span at bounding box center [467, 362] width 11 height 11
click at [462, 357] on input "Split variants into separate cards" at bounding box center [462, 357] width 1 height 1
radio input "true"
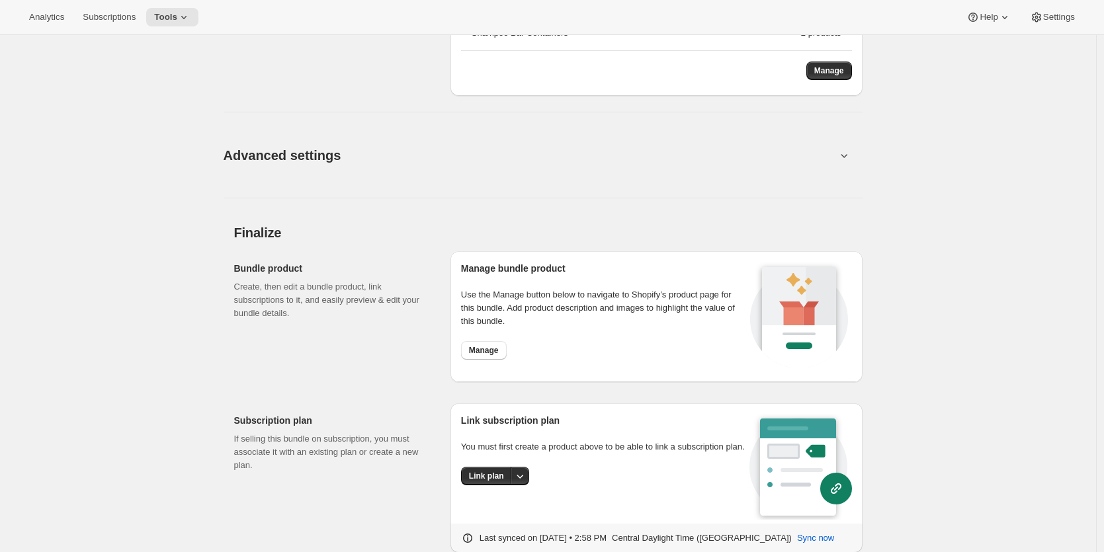
scroll to position [2392, 0]
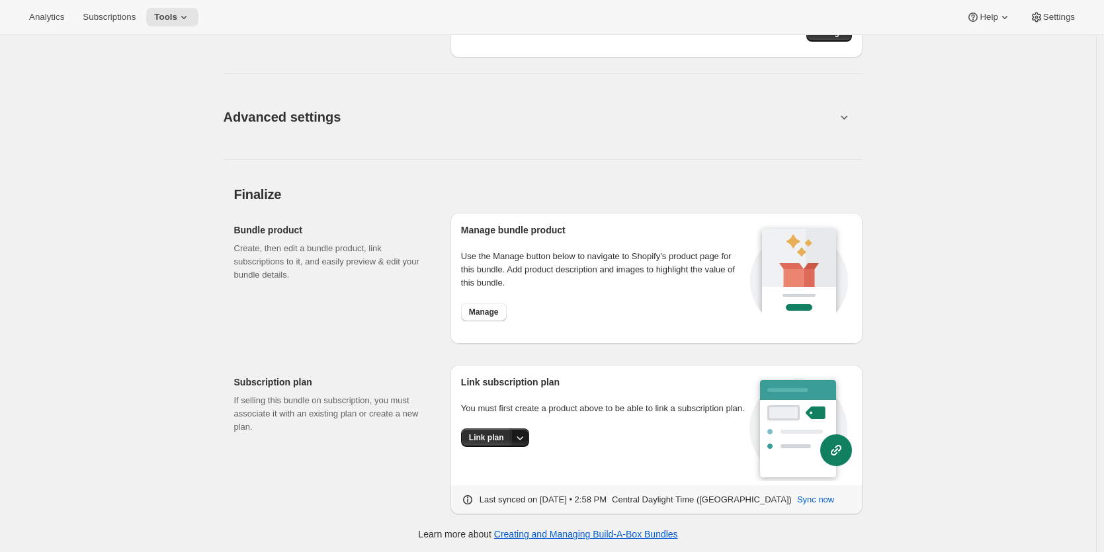
click at [523, 445] on icon "More actions" at bounding box center [519, 437] width 13 height 13
click at [509, 471] on span "Link plan" at bounding box center [493, 477] width 63 height 13
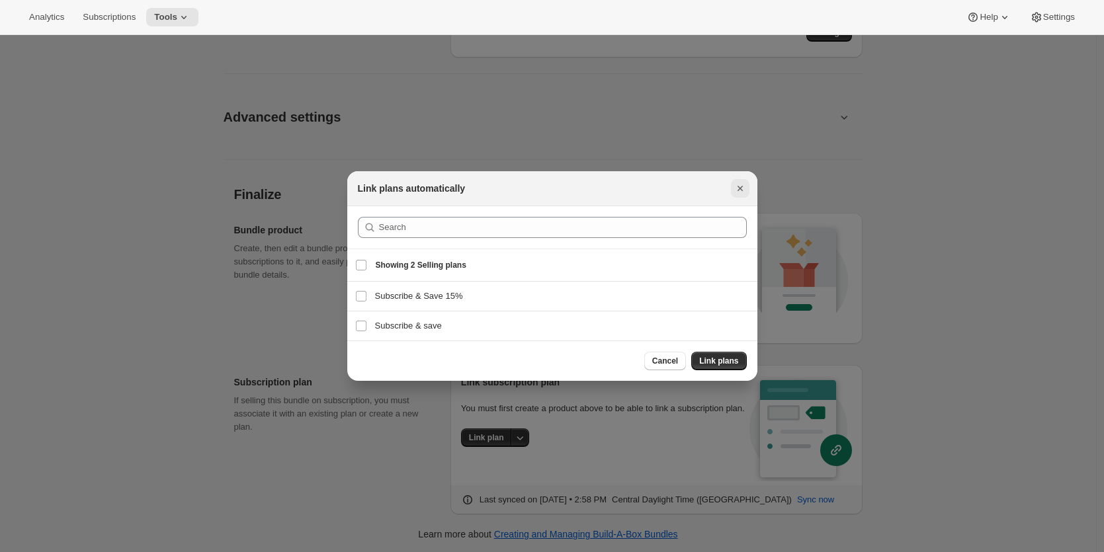
click at [743, 184] on icon "Close" at bounding box center [740, 188] width 13 height 13
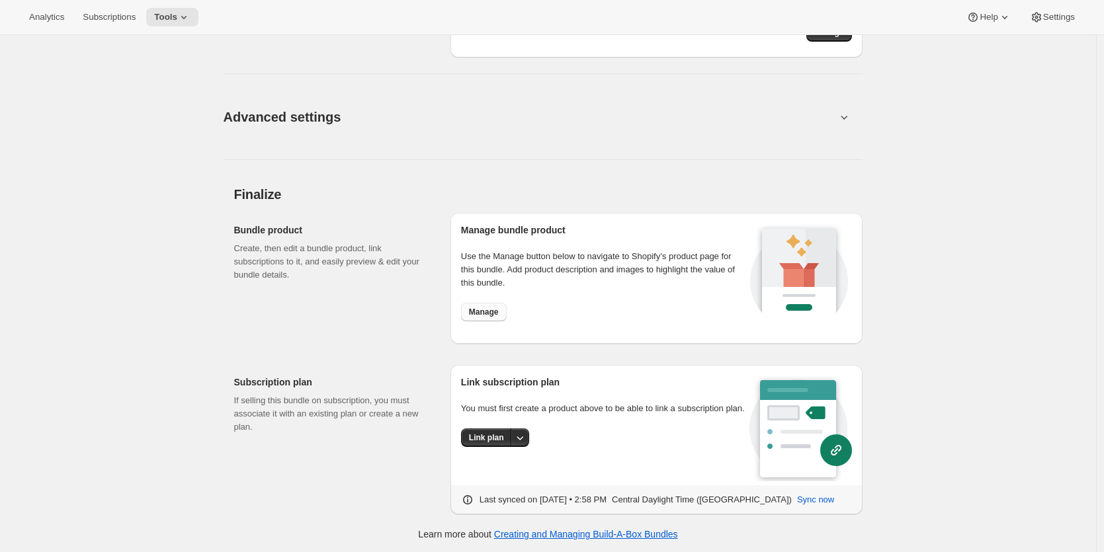
click at [504, 310] on button "Manage" at bounding box center [484, 312] width 46 height 19
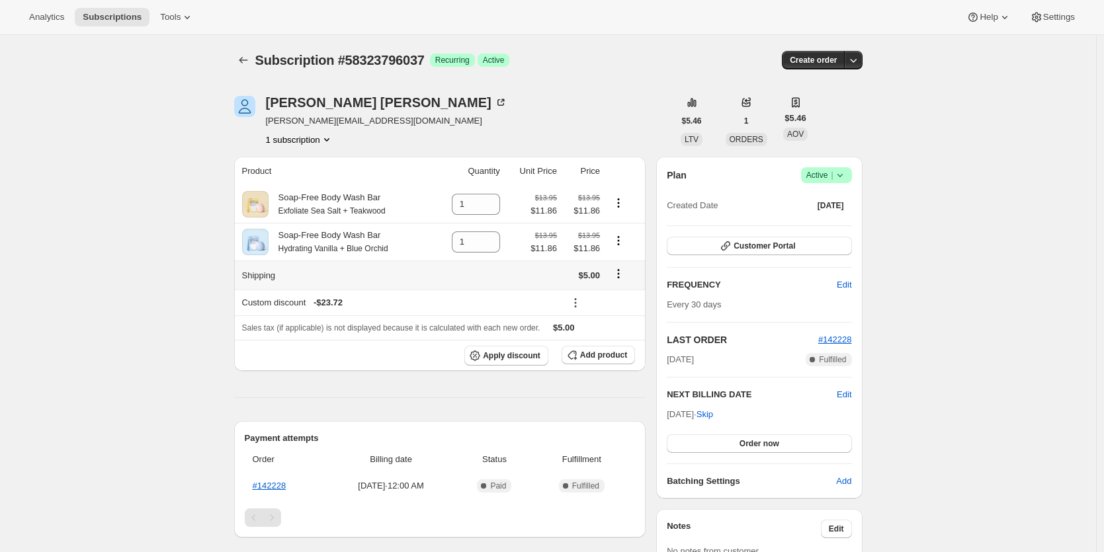
click at [623, 273] on icon "Shipping actions" at bounding box center [618, 273] width 13 height 13
click at [622, 300] on span "Edit shipping rate" at bounding box center [621, 301] width 66 height 10
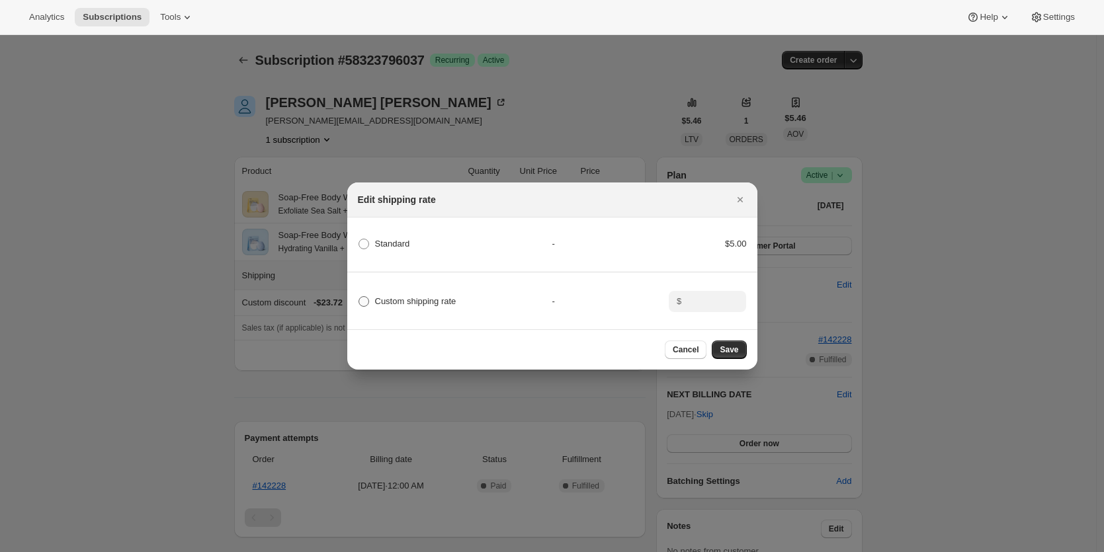
click at [363, 298] on span ":rb2:" at bounding box center [364, 301] width 11 height 11
click at [359, 297] on input "Custom shipping rate" at bounding box center [359, 296] width 1 height 1
radio input "true"
click at [704, 303] on input ":rb2:" at bounding box center [705, 301] width 41 height 21
type input "0"
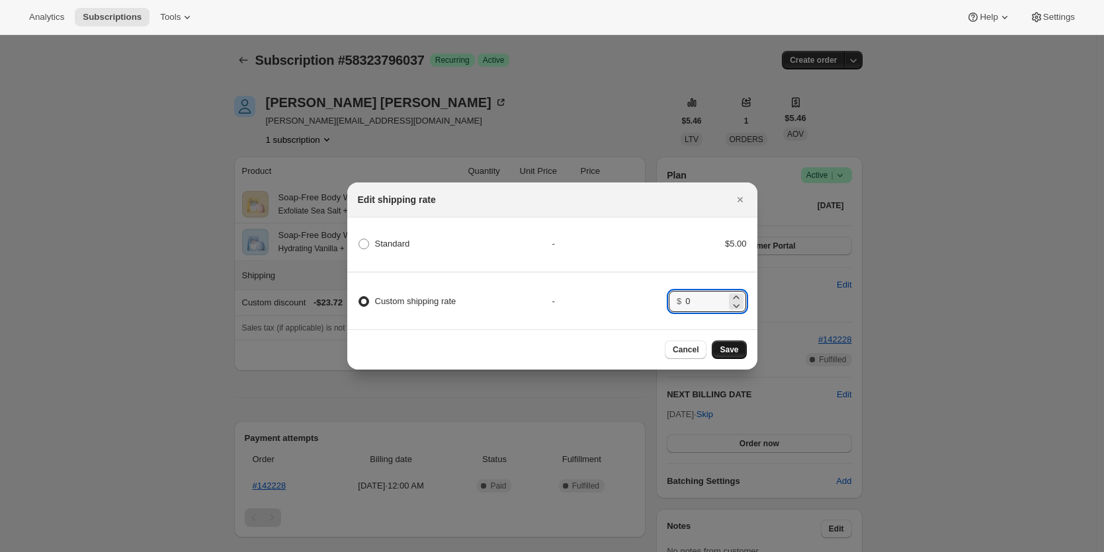
click at [727, 353] on span "Save" at bounding box center [729, 350] width 19 height 11
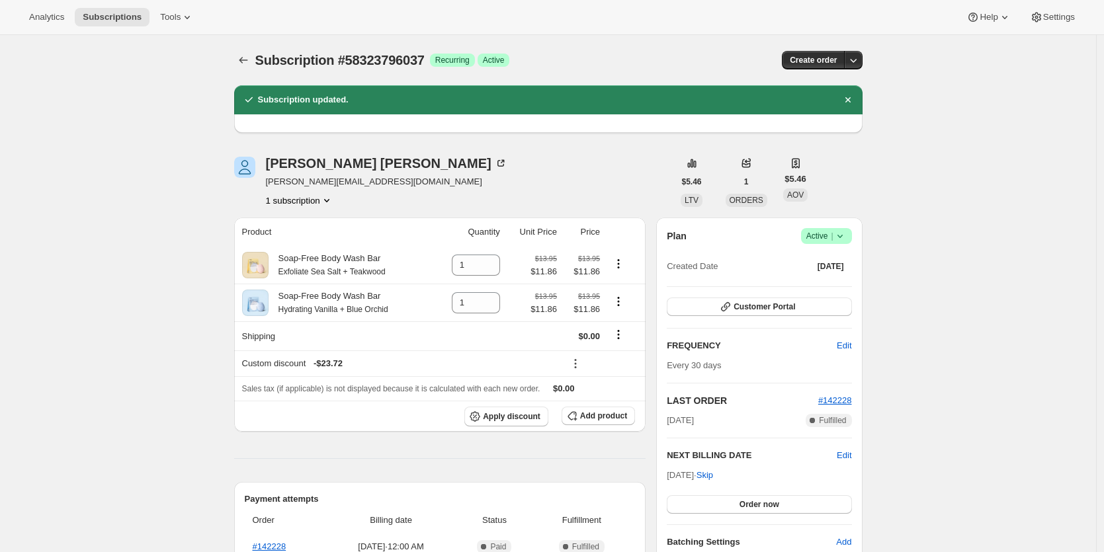
click at [589, 163] on div "[PERSON_NAME] [PERSON_NAME][EMAIL_ADDRESS][DOMAIN_NAME] 1 subscription" at bounding box center [454, 182] width 440 height 50
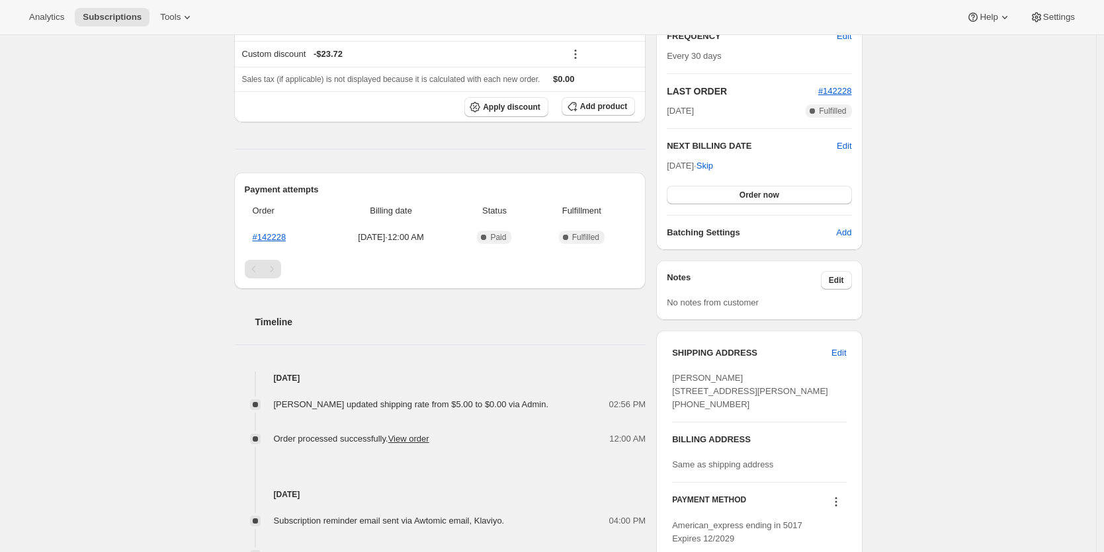
scroll to position [311, 0]
